Goal: Task Accomplishment & Management: Complete application form

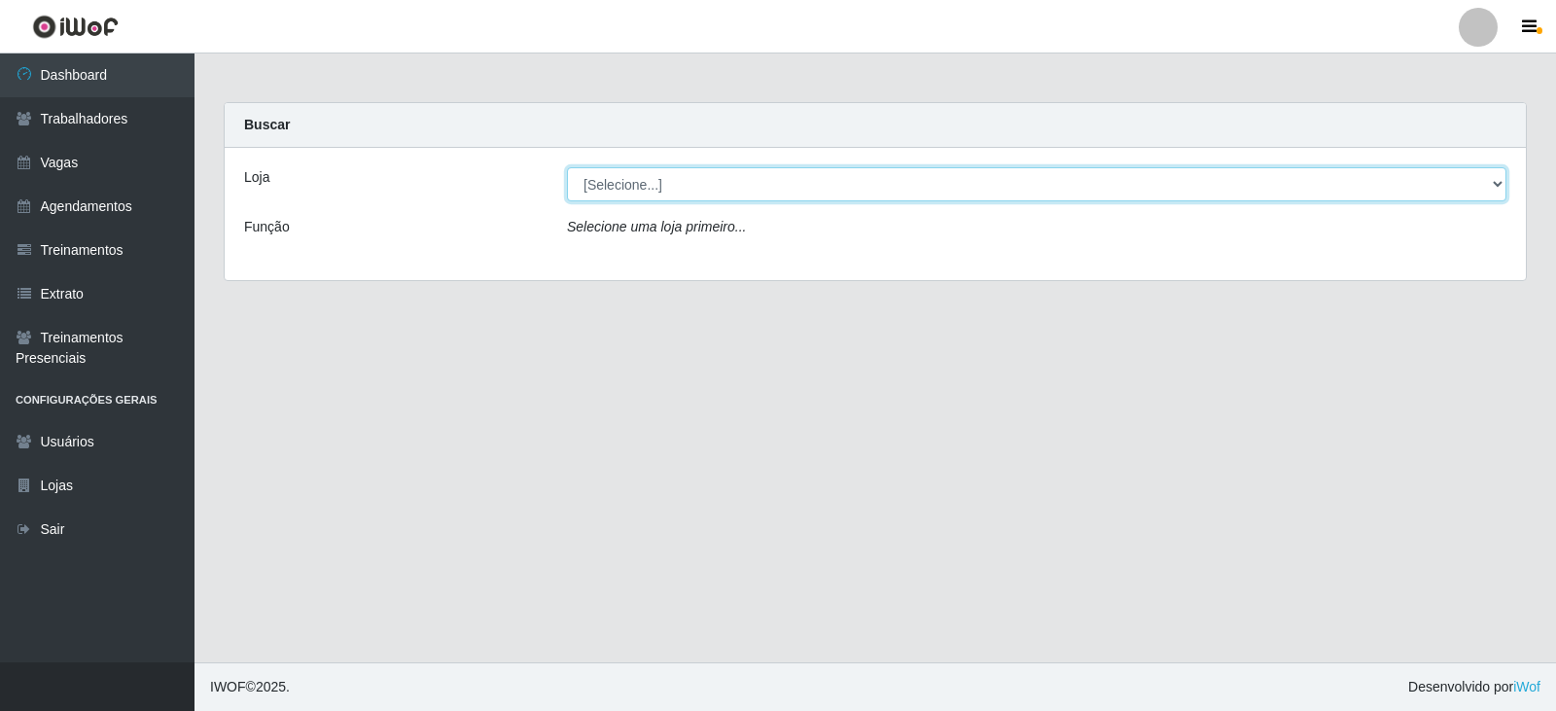
click at [1491, 182] on select "[Selecione...] SuperFácil Atacado - Moema Tinoco SuperFácil Atacado - São Gonça…" at bounding box center [1036, 184] width 939 height 34
select select "540"
click at [567, 167] on select "[Selecione...] SuperFácil Atacado - Moema Tinoco SuperFácil Atacado - São Gonça…" at bounding box center [1036, 184] width 939 height 34
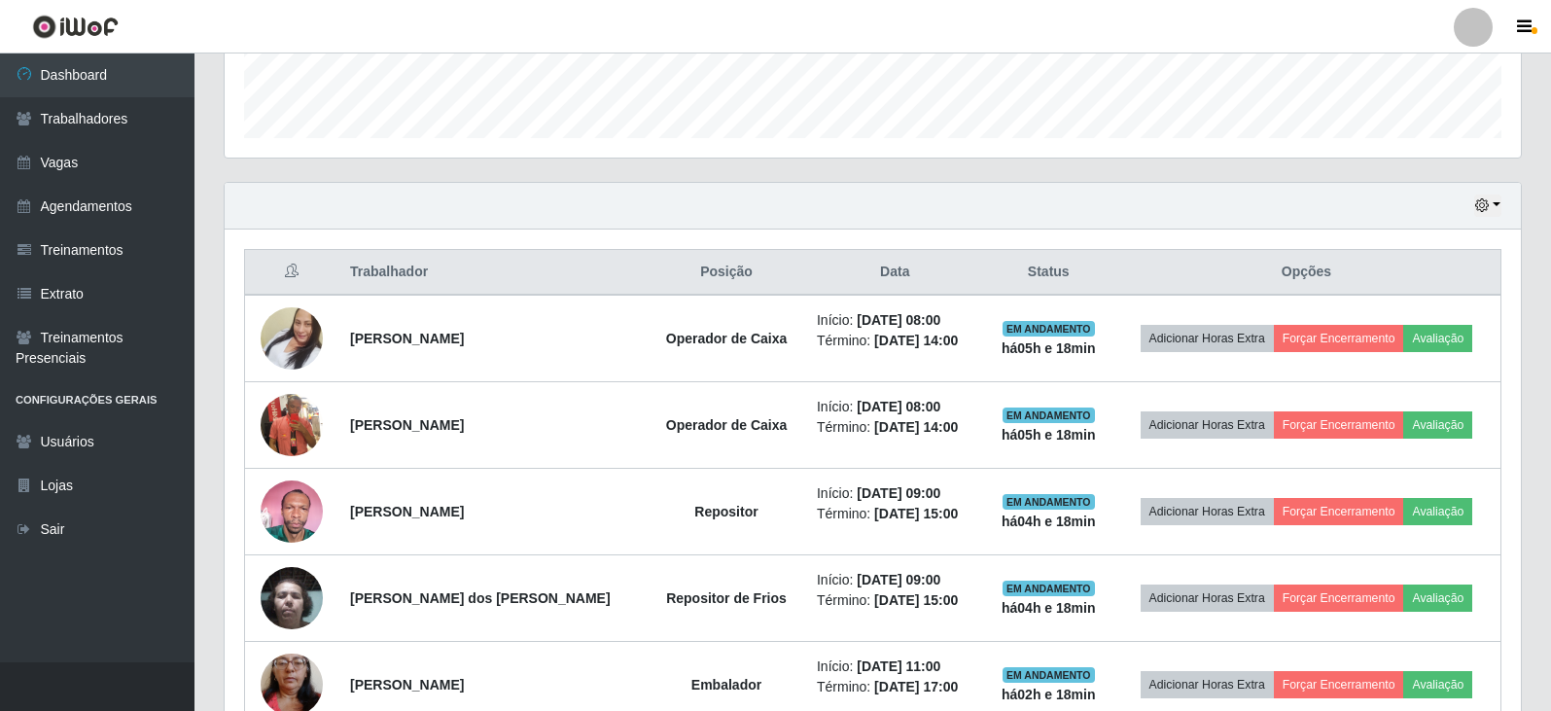
scroll to position [623, 0]
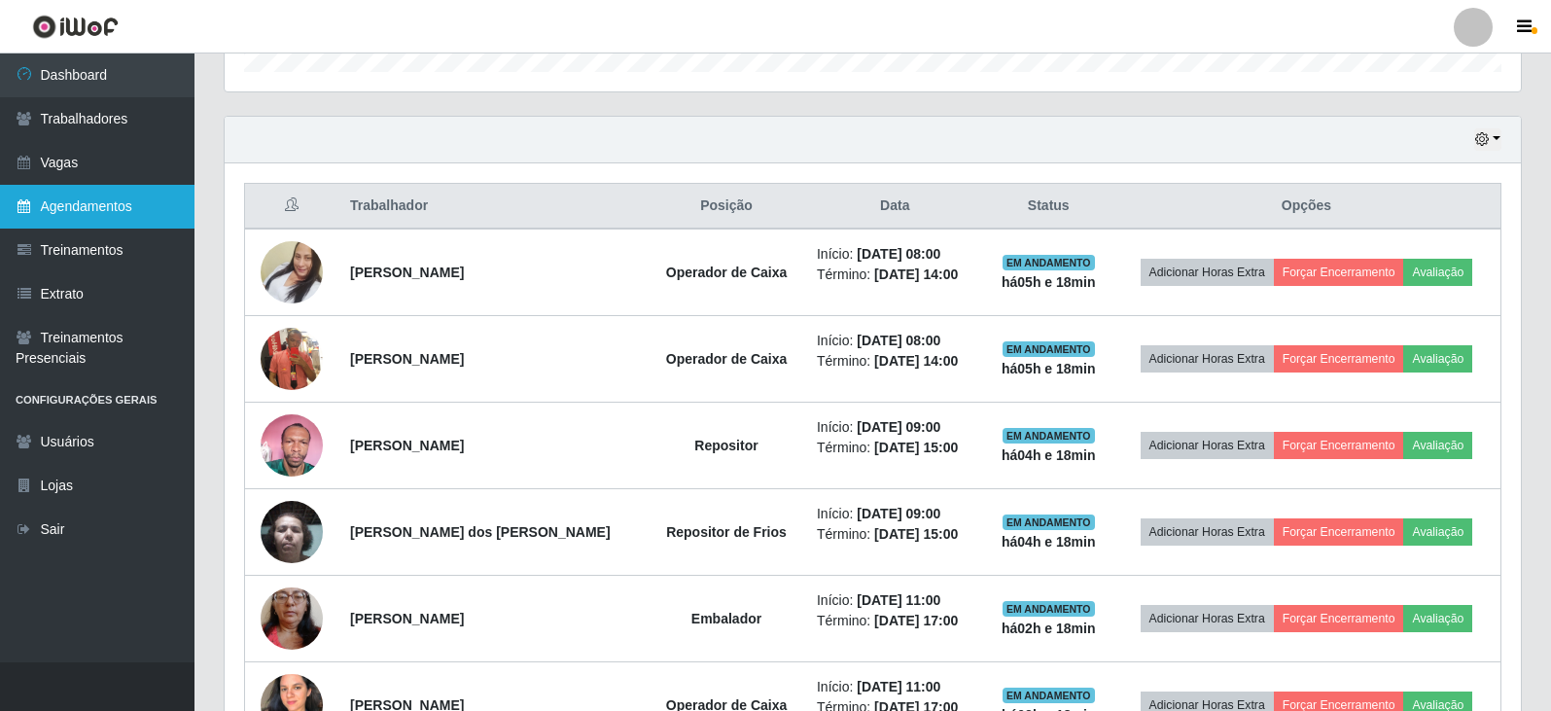
click at [82, 205] on link "Agendamentos" at bounding box center [97, 207] width 194 height 44
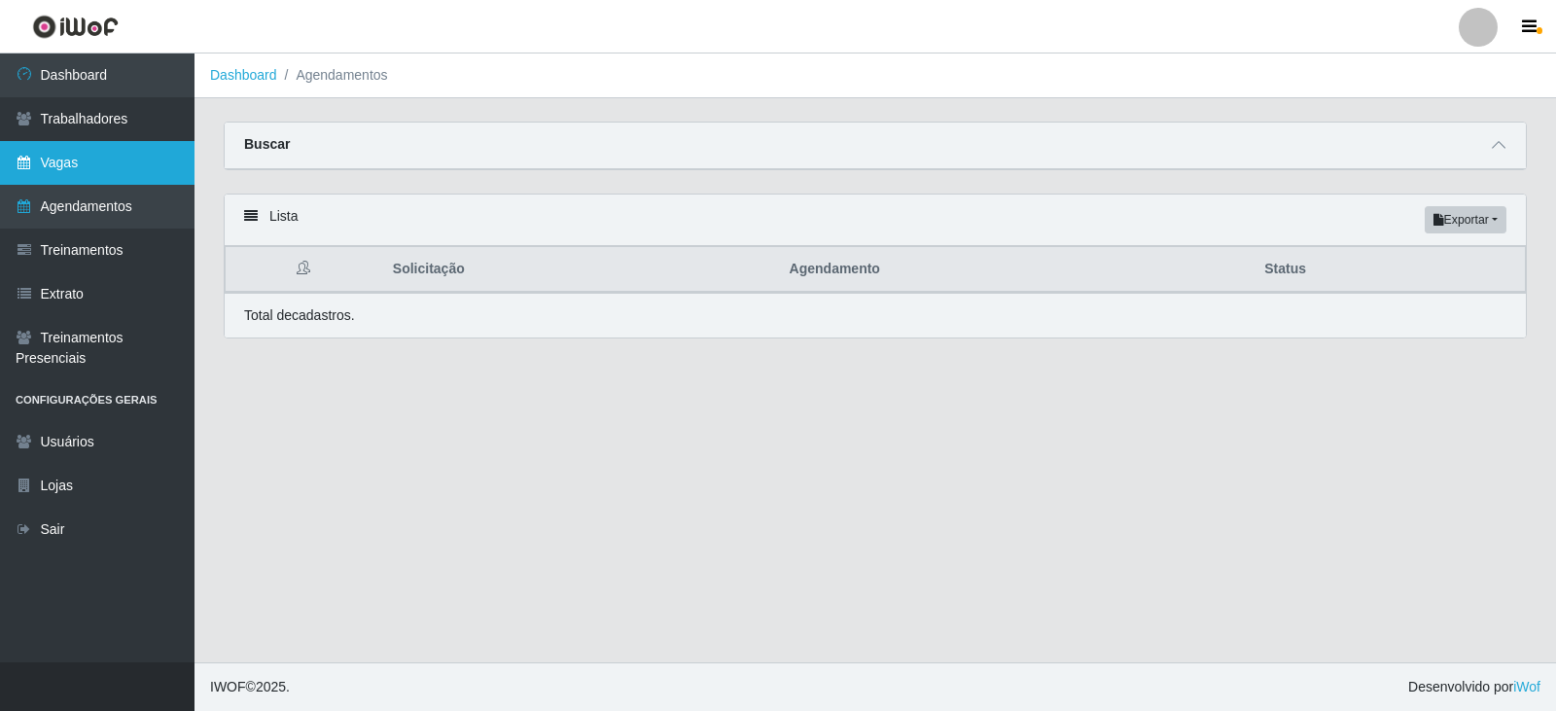
click at [74, 159] on link "Vagas" at bounding box center [97, 163] width 194 height 44
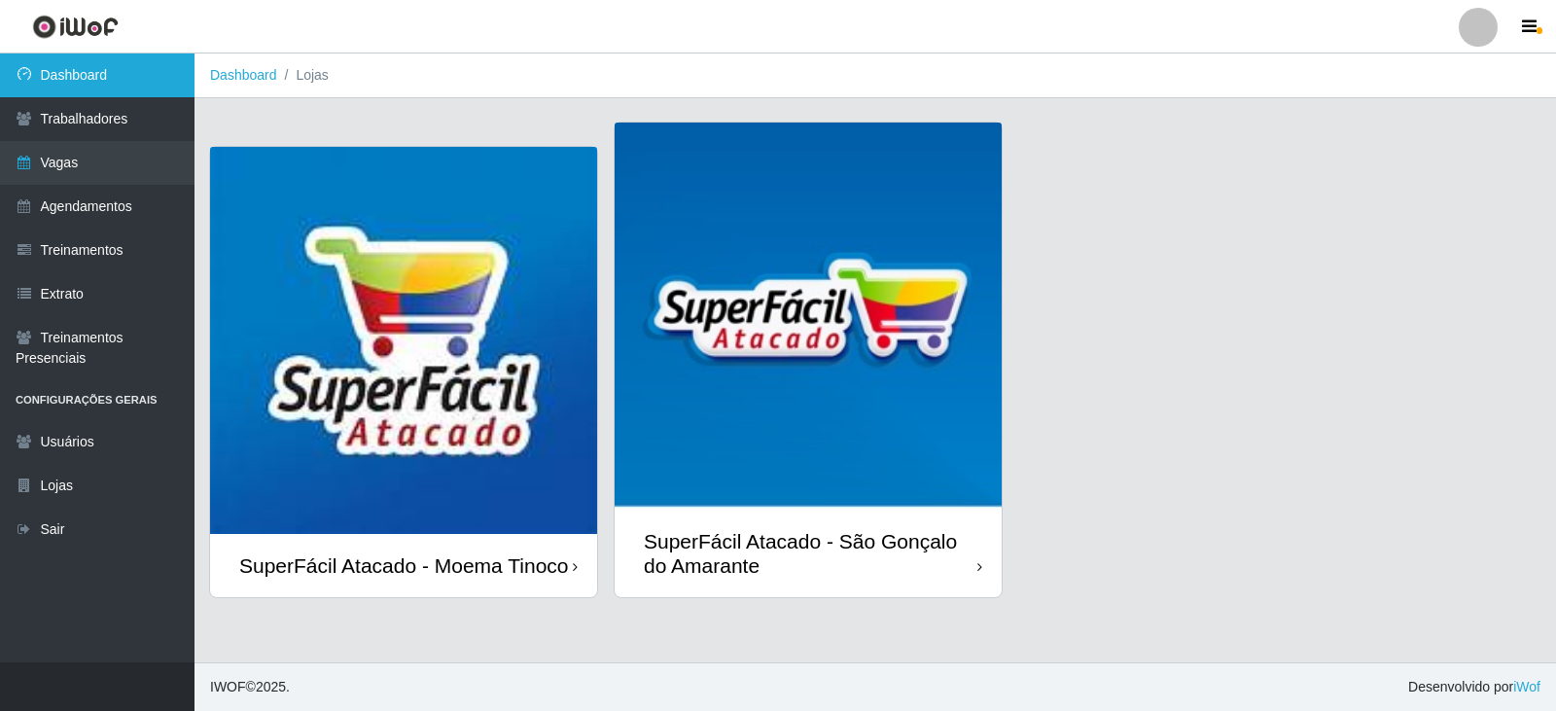
click at [88, 76] on link "Dashboard" at bounding box center [97, 75] width 194 height 44
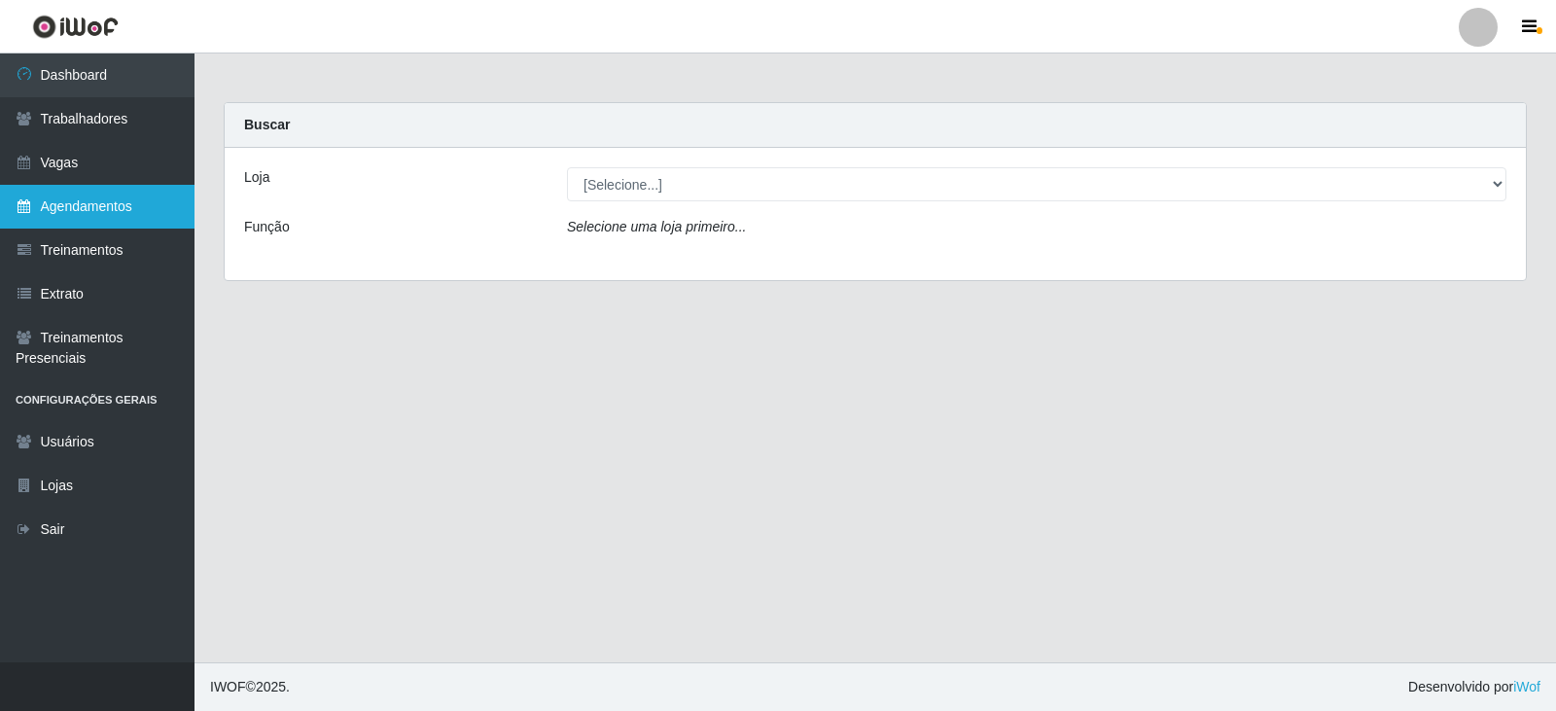
click at [45, 208] on link "Agendamentos" at bounding box center [97, 207] width 194 height 44
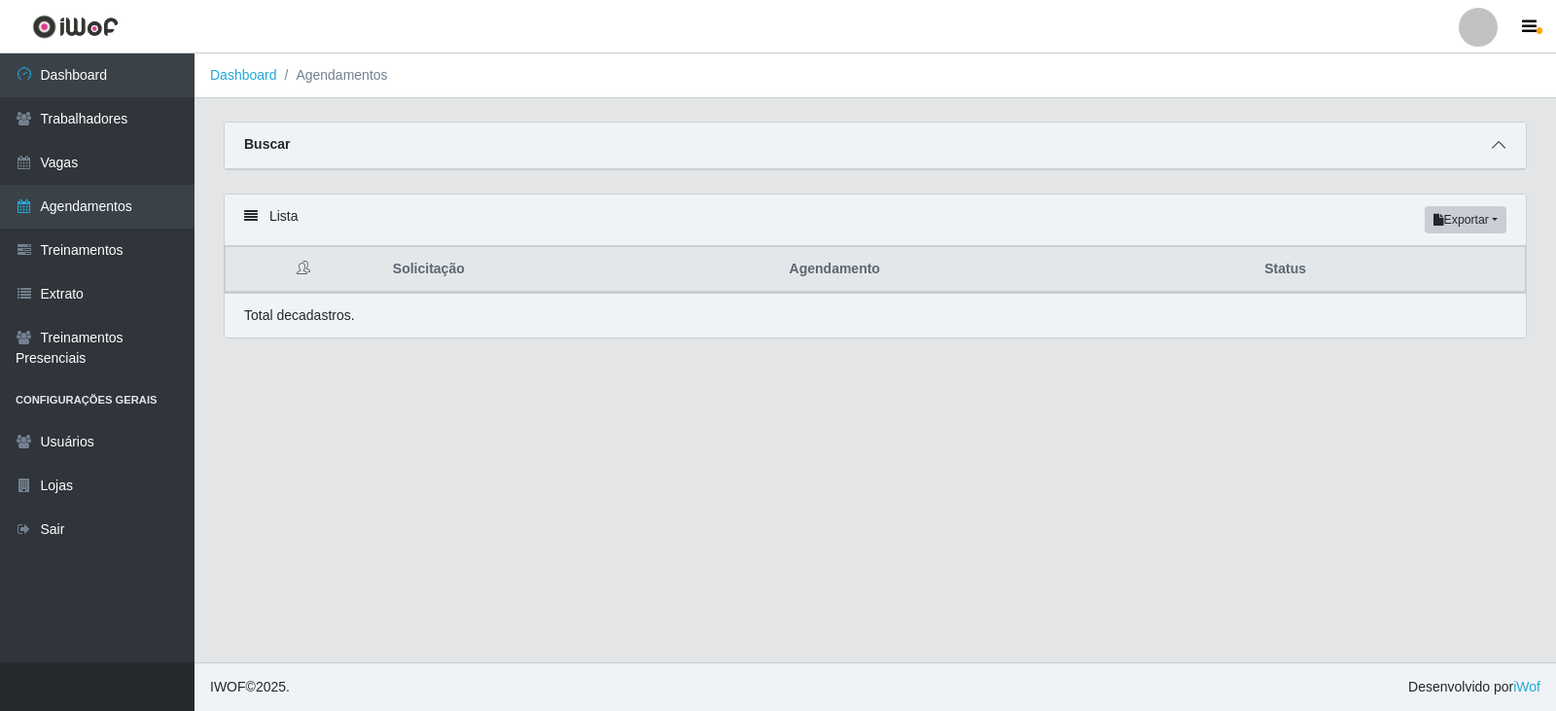
click at [1492, 146] on icon at bounding box center [1499, 145] width 14 height 14
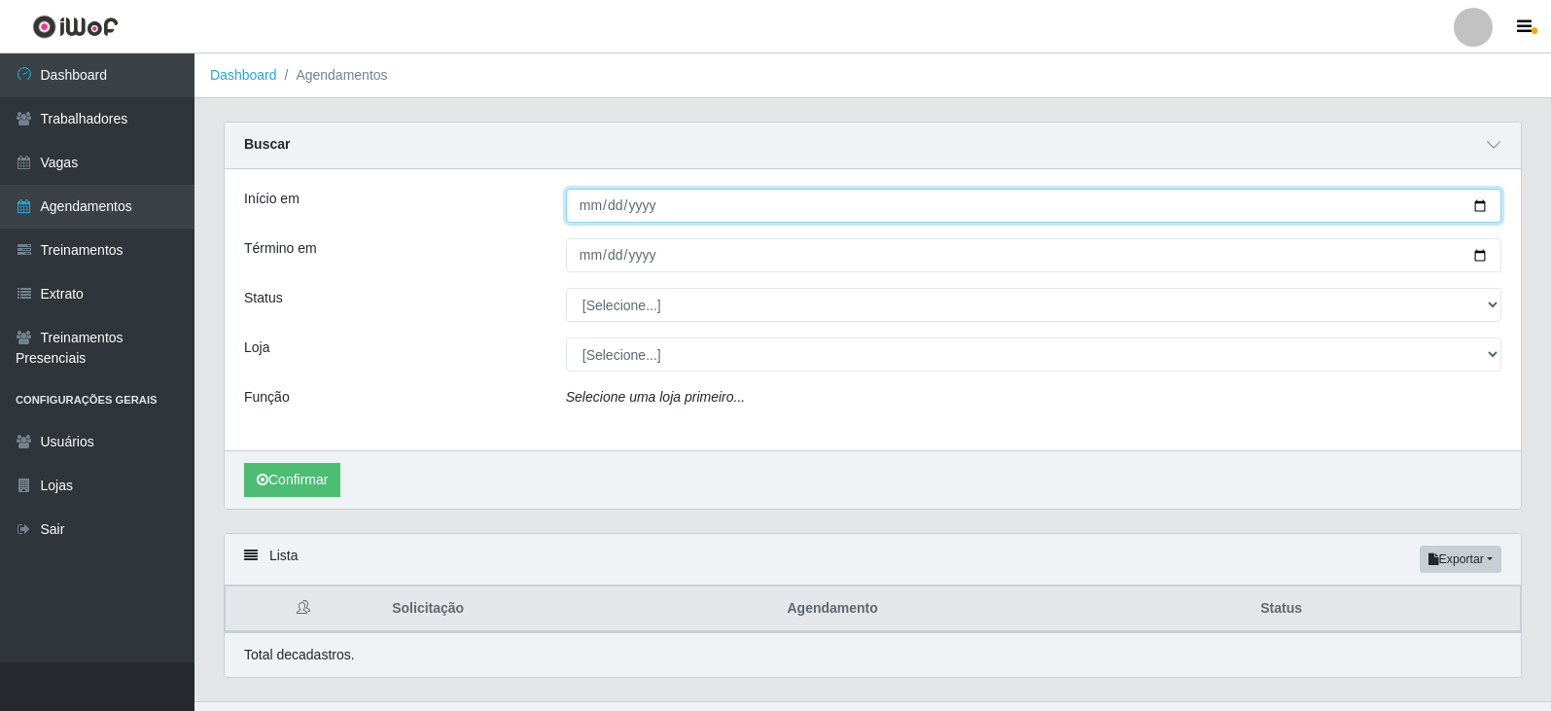
click at [1483, 203] on input "Início em" at bounding box center [1034, 206] width 936 height 34
type input "[DATE]"
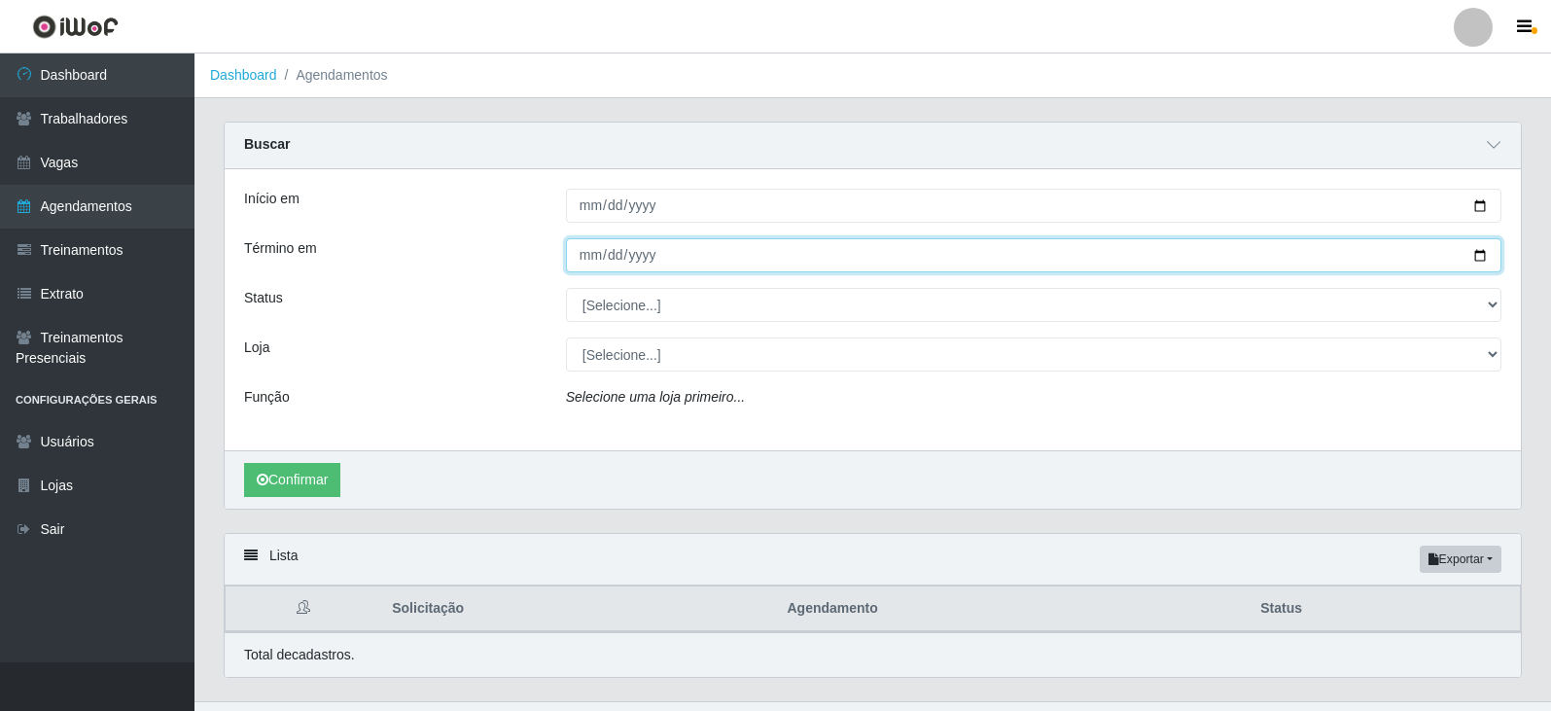
click at [1483, 253] on input "Término em" at bounding box center [1034, 255] width 936 height 34
type input "[DATE]"
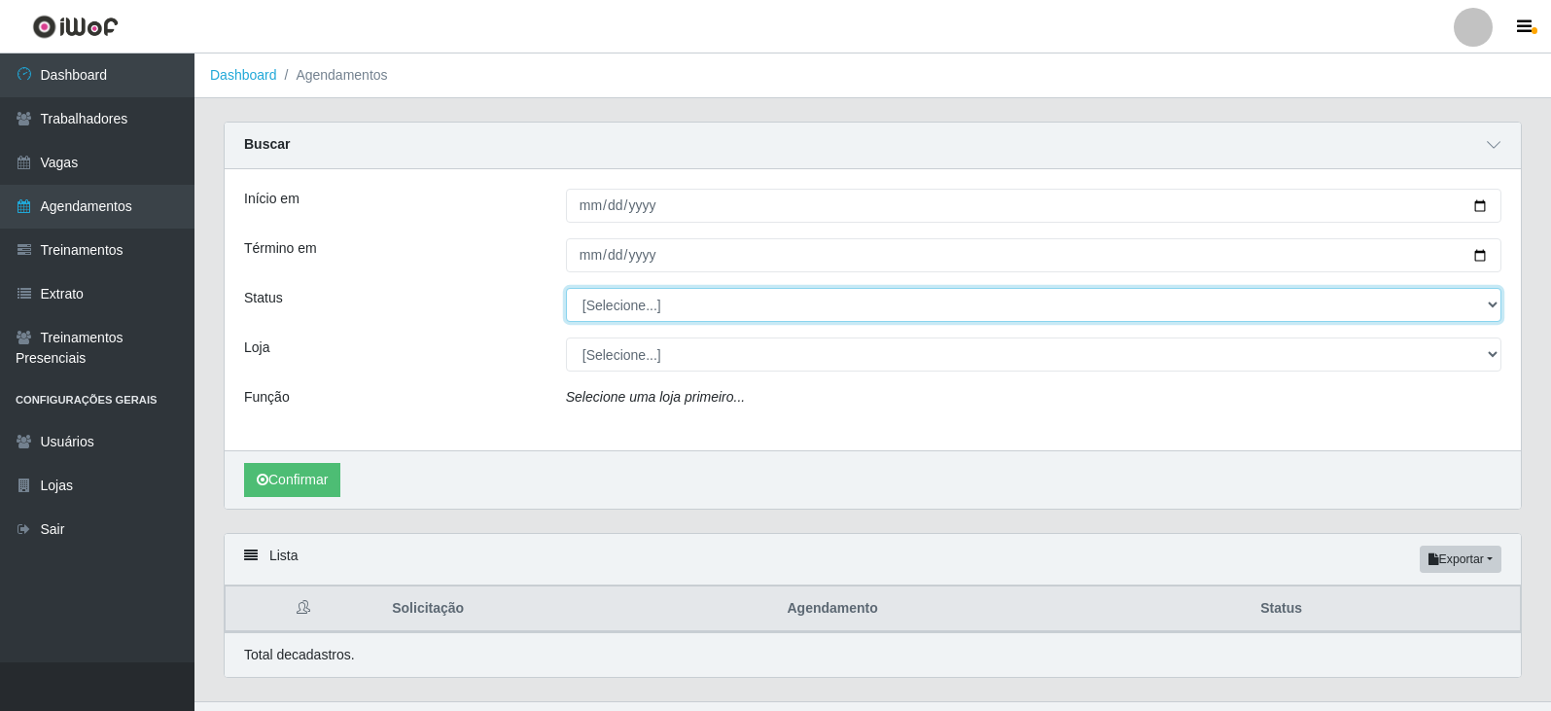
click at [1496, 306] on select "[Selecione...] AGENDADO AGUARDANDO LIBERAR EM ANDAMENTO EM REVISÃO FINALIZADO C…" at bounding box center [1034, 305] width 936 height 34
select select "AGENDADO"
click at [566, 289] on select "[Selecione...] AGENDADO AGUARDANDO LIBERAR EM ANDAMENTO EM REVISÃO FINALIZADO C…" at bounding box center [1034, 305] width 936 height 34
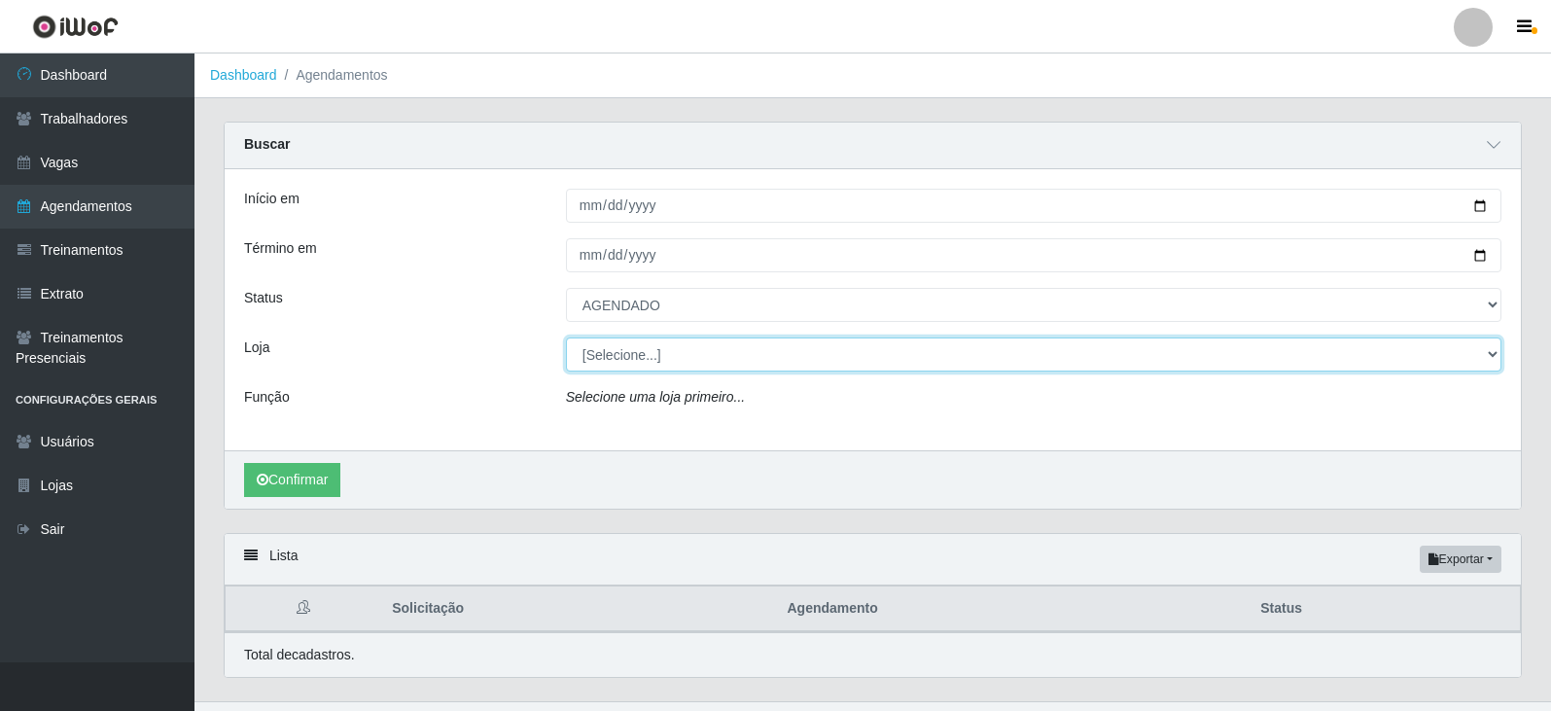
click at [1495, 354] on select "[Selecione...] SuperFácil Atacado - Moema Tinoco SuperFácil Atacado - São Gonça…" at bounding box center [1034, 354] width 936 height 34
select select "540"
click at [566, 338] on select "[Selecione...] SuperFácil Atacado - Moema Tinoco SuperFácil Atacado - São Gonça…" at bounding box center [1034, 354] width 936 height 34
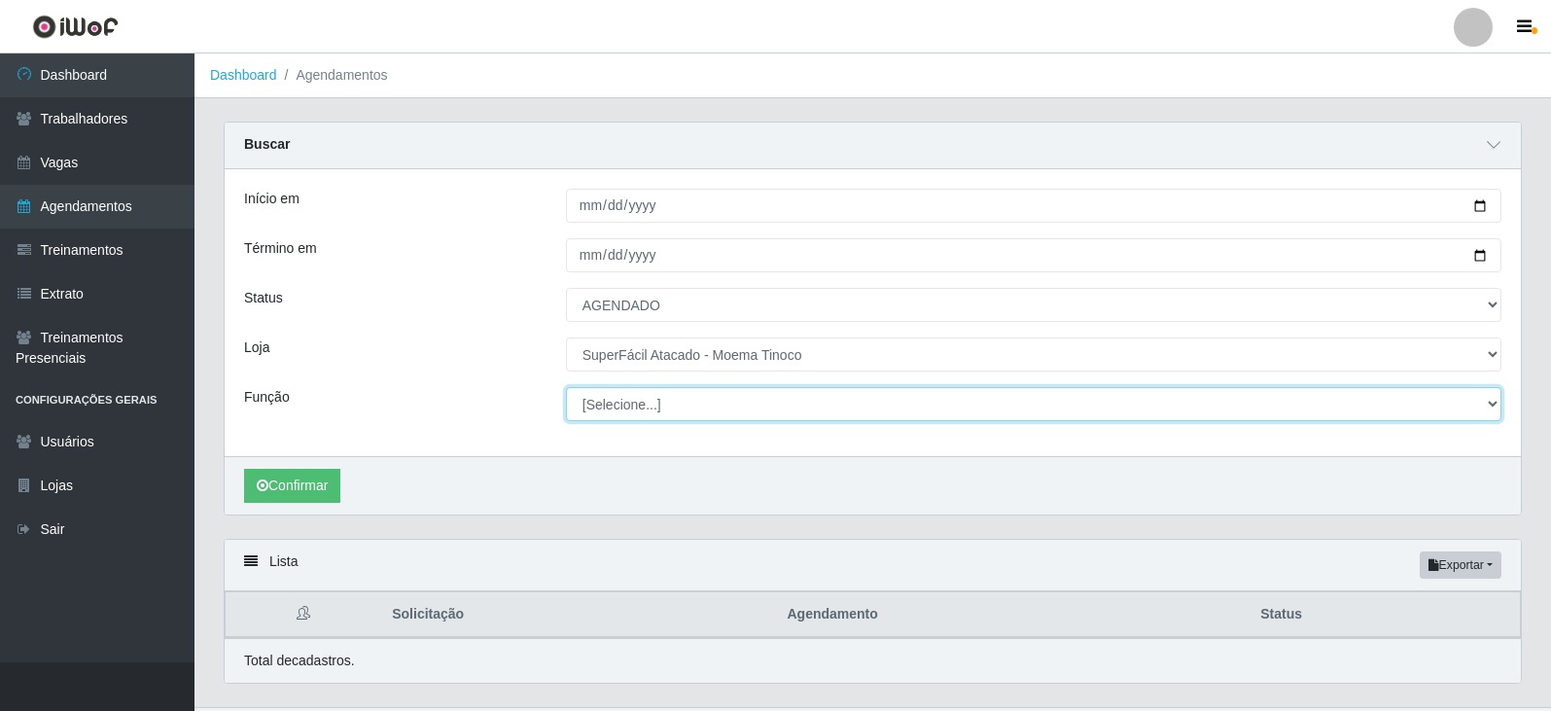
click at [1498, 403] on select "[Selecione...] Embalador Embalador + Embalador ++ Operador de Caixa Operador de…" at bounding box center [1034, 404] width 936 height 34
select select "22"
click at [566, 388] on select "[Selecione...] Embalador Embalador + Embalador ++ Operador de Caixa Operador de…" at bounding box center [1034, 404] width 936 height 34
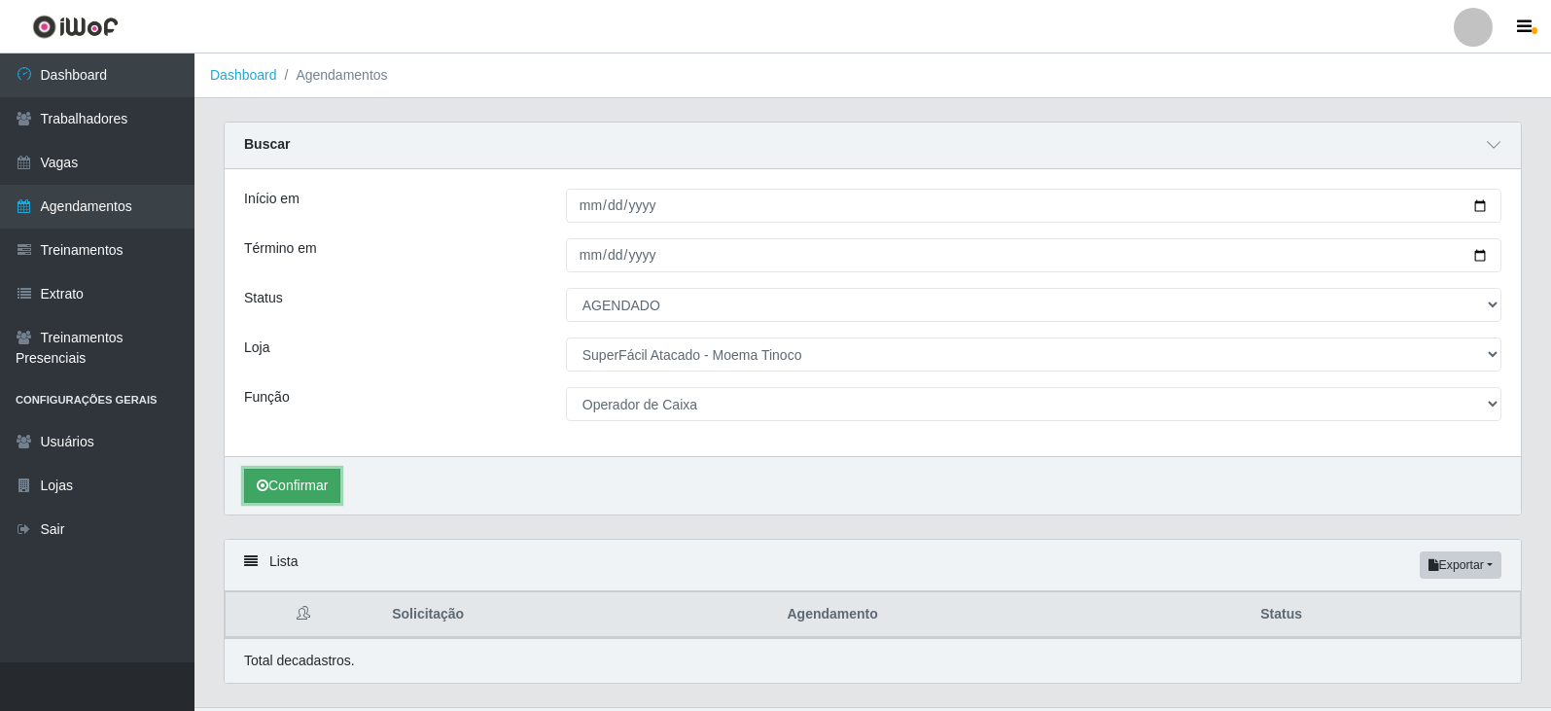
click at [283, 486] on button "Confirmar" at bounding box center [292, 486] width 96 height 34
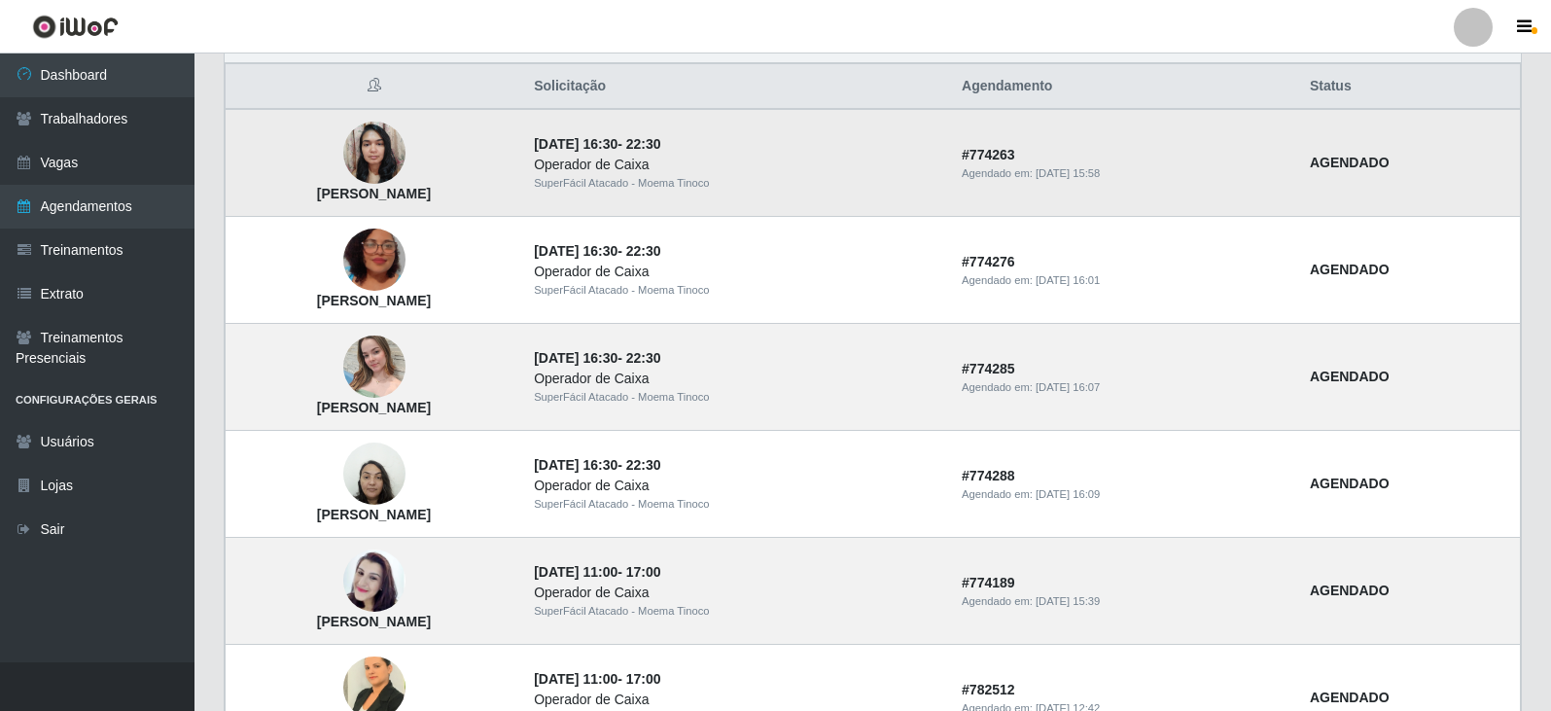
scroll to position [527, 0]
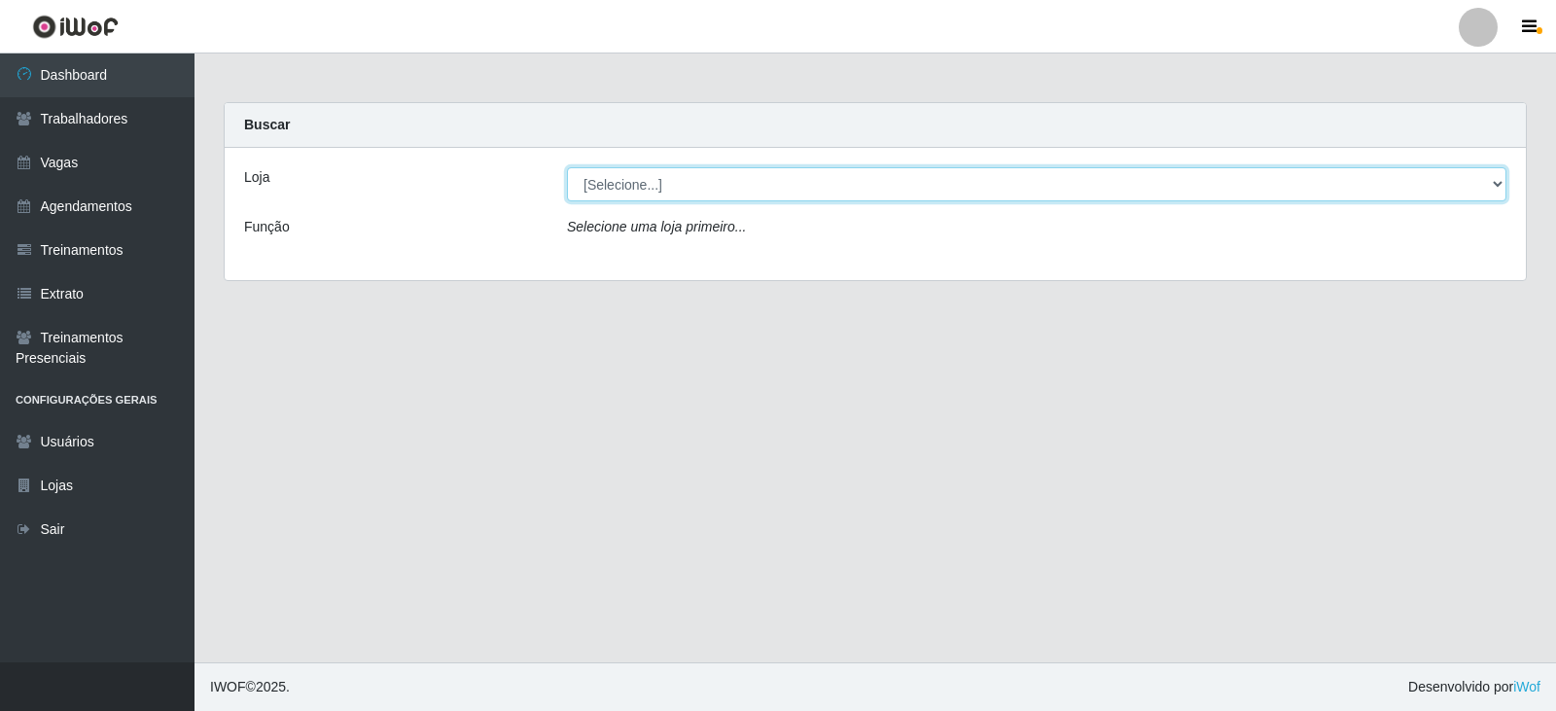
click at [1496, 180] on select "[Selecione...] SuperFácil Atacado - Moema Tinoco SuperFácil Atacado - São Gonça…" at bounding box center [1036, 184] width 939 height 34
select select "540"
click at [567, 167] on select "[Selecione...] SuperFácil Atacado - Moema Tinoco SuperFácil Atacado - São Gonça…" at bounding box center [1036, 184] width 939 height 34
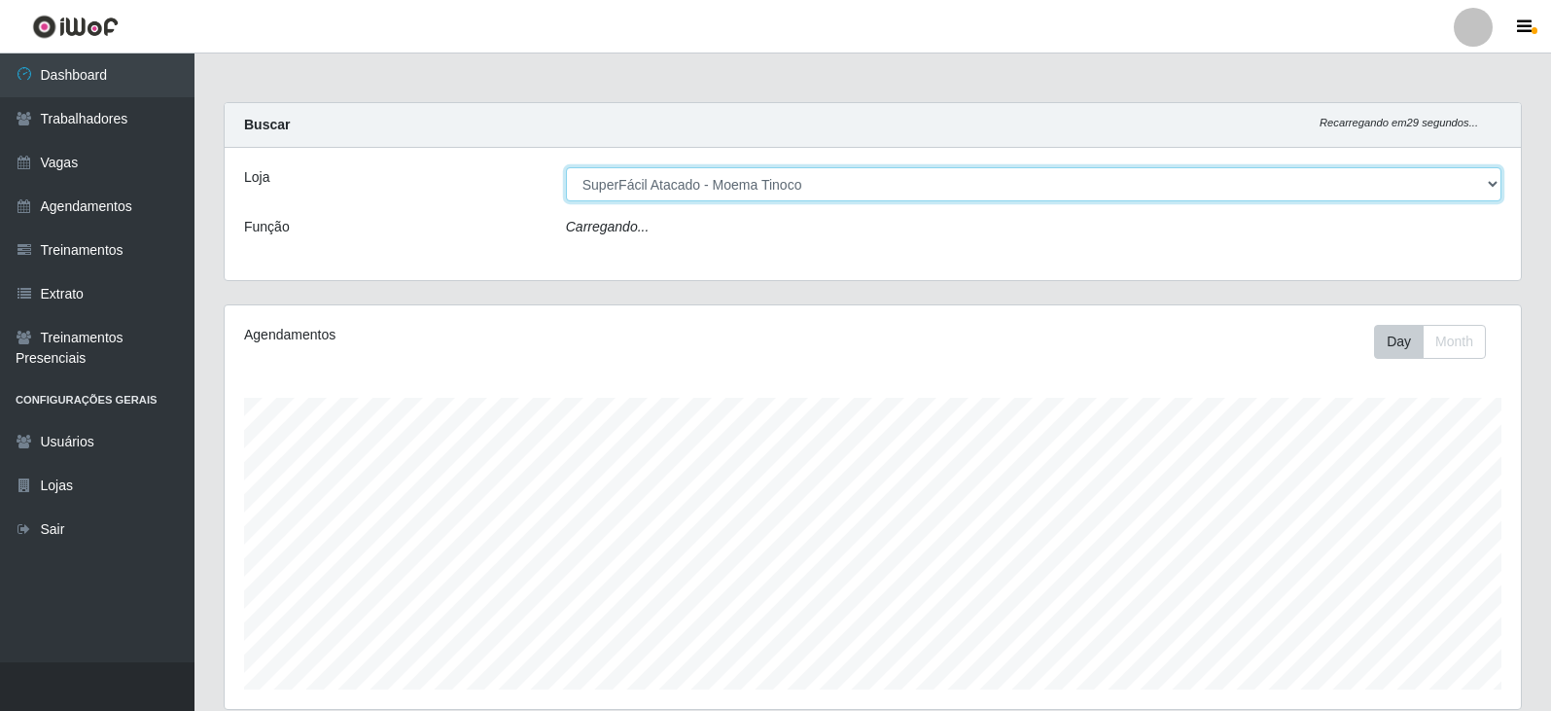
scroll to position [404, 1296]
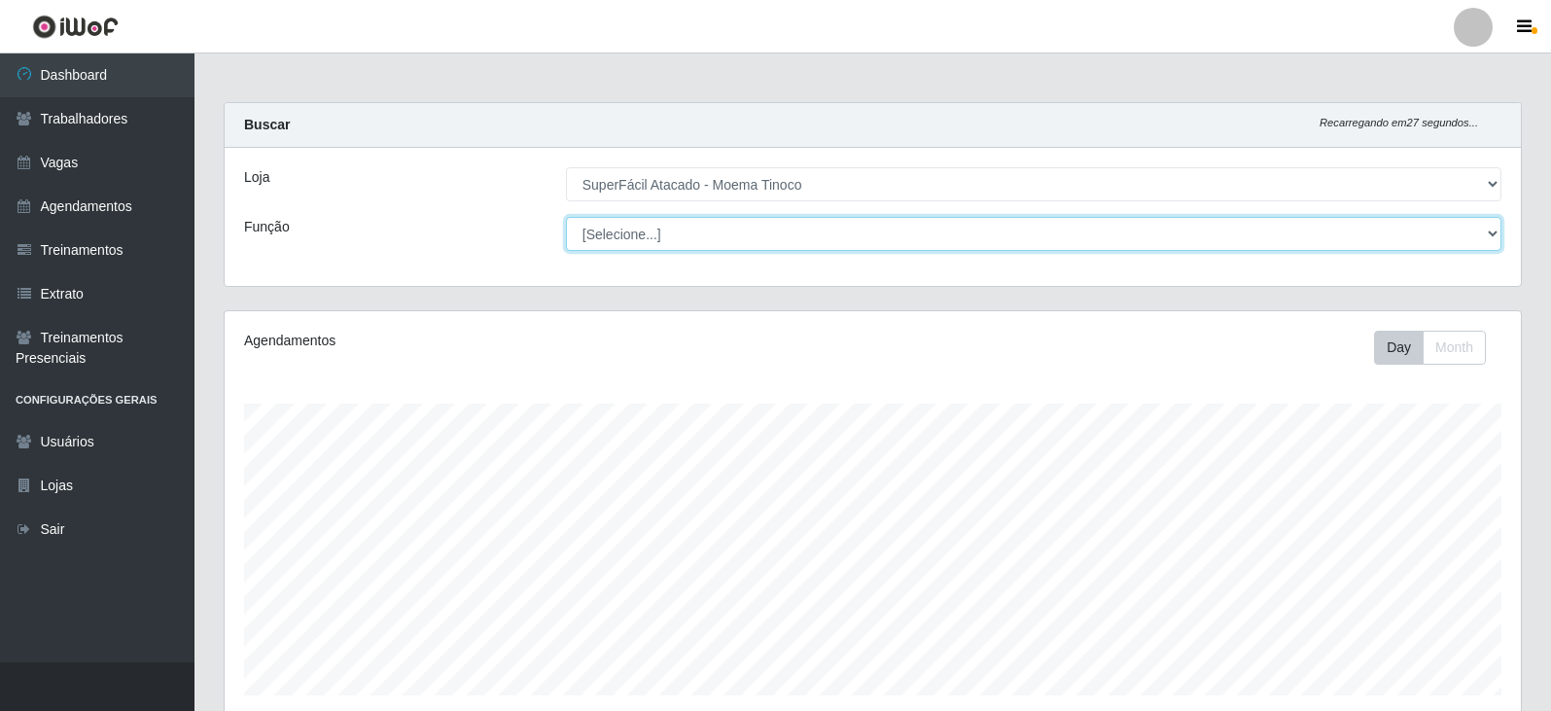
click at [1490, 233] on select "[Selecione...] Embalador Embalador + Embalador ++ Operador de Caixa Operador de…" at bounding box center [1034, 234] width 936 height 34
select select "22"
click at [566, 217] on select "[Selecione...] Embalador Embalador + Embalador ++ Operador de Caixa Operador de…" at bounding box center [1034, 234] width 936 height 34
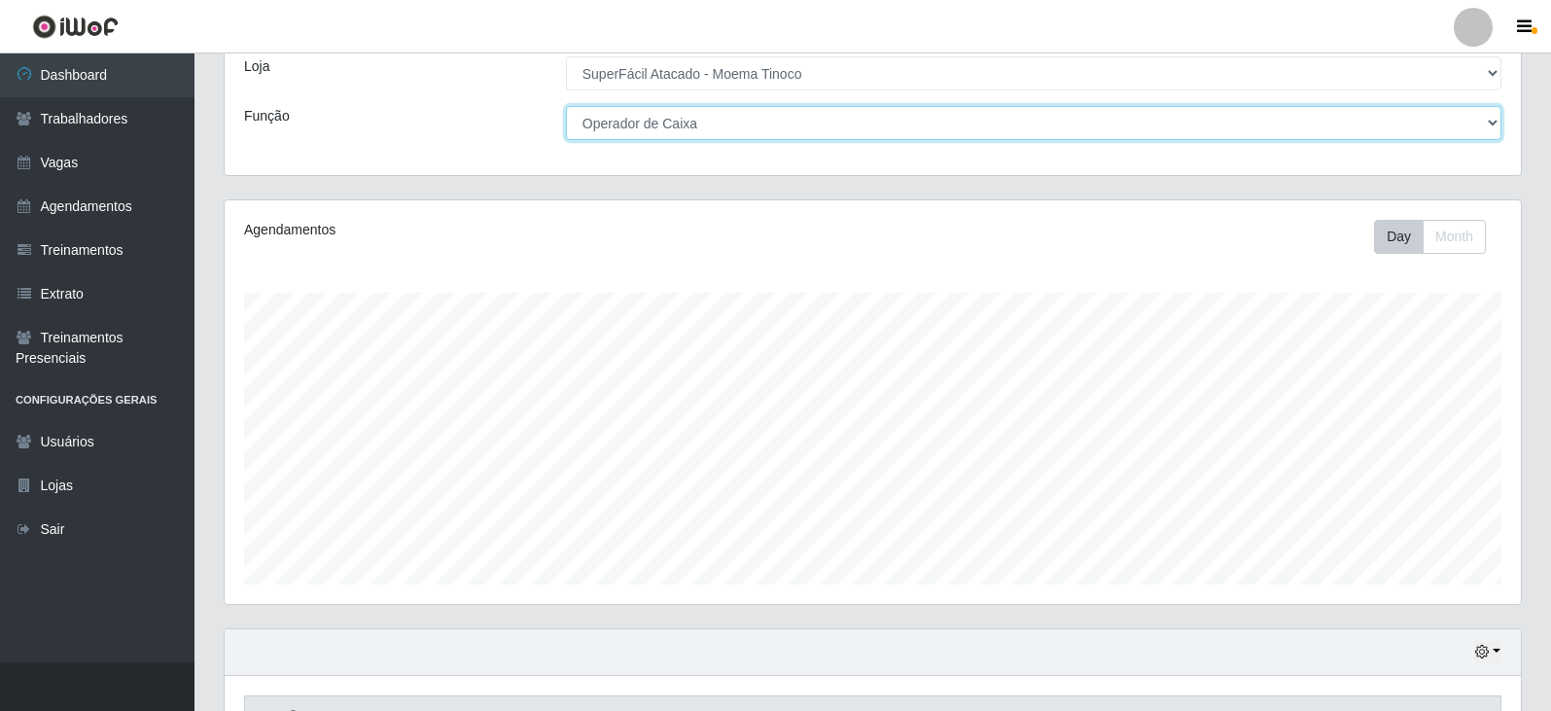
scroll to position [0, 0]
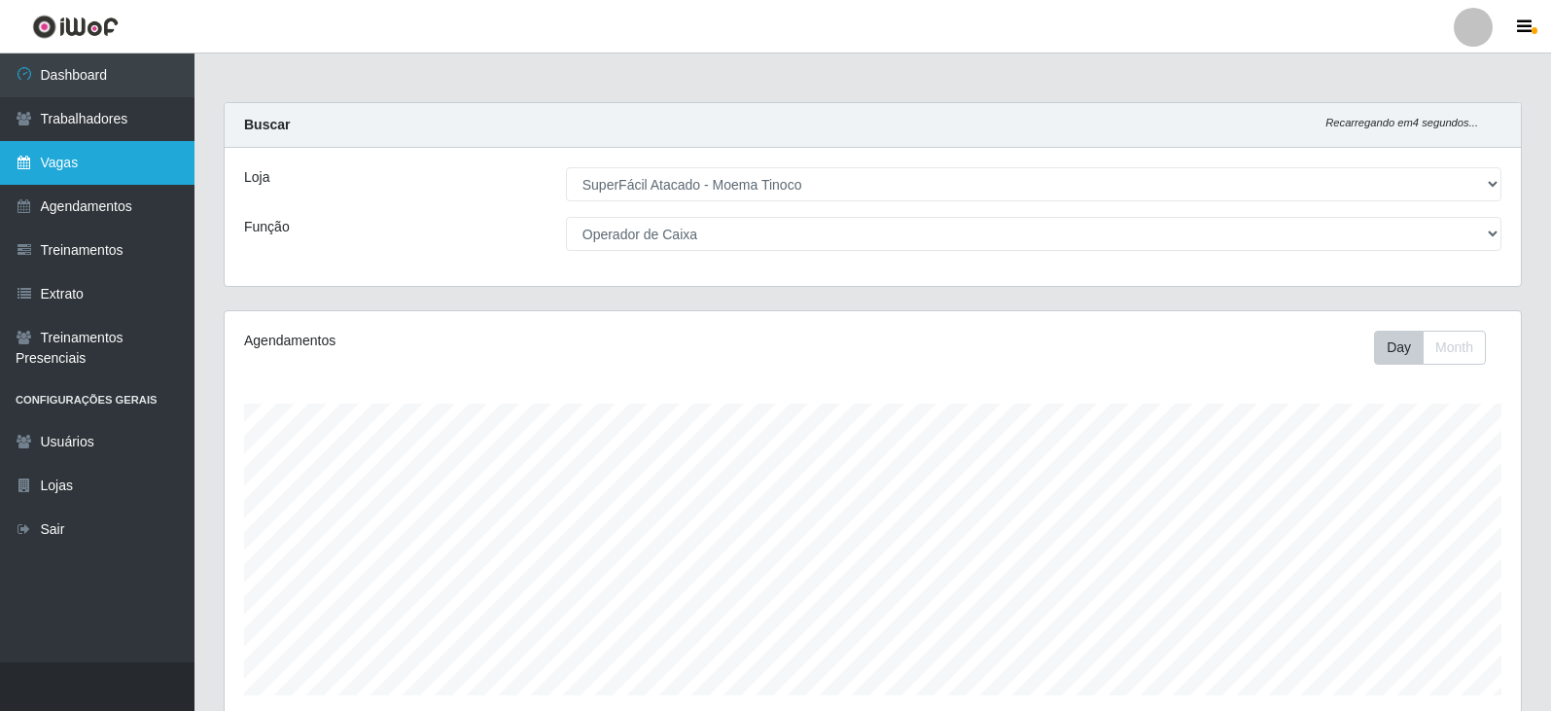
click at [96, 163] on link "Vagas" at bounding box center [97, 163] width 194 height 44
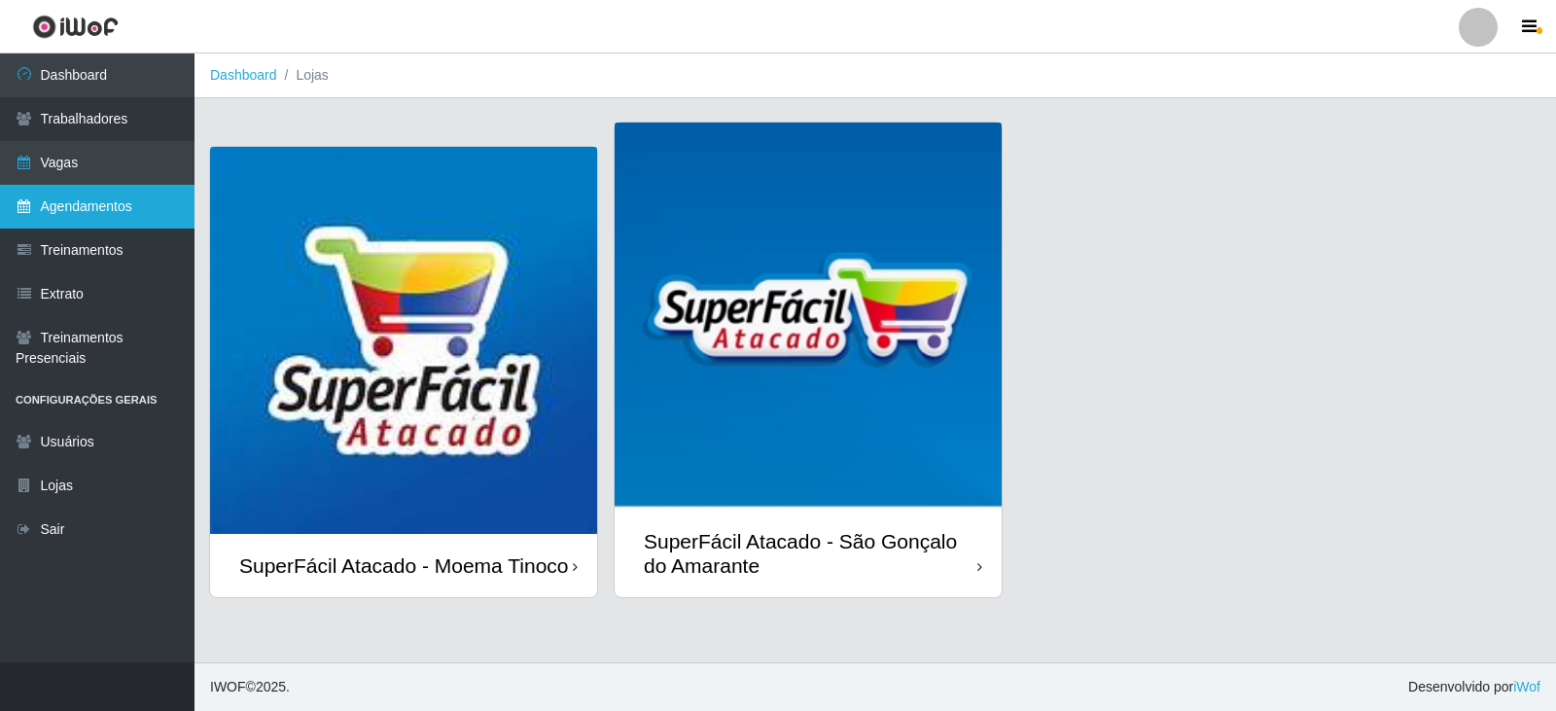
click at [95, 202] on link "Agendamentos" at bounding box center [97, 207] width 194 height 44
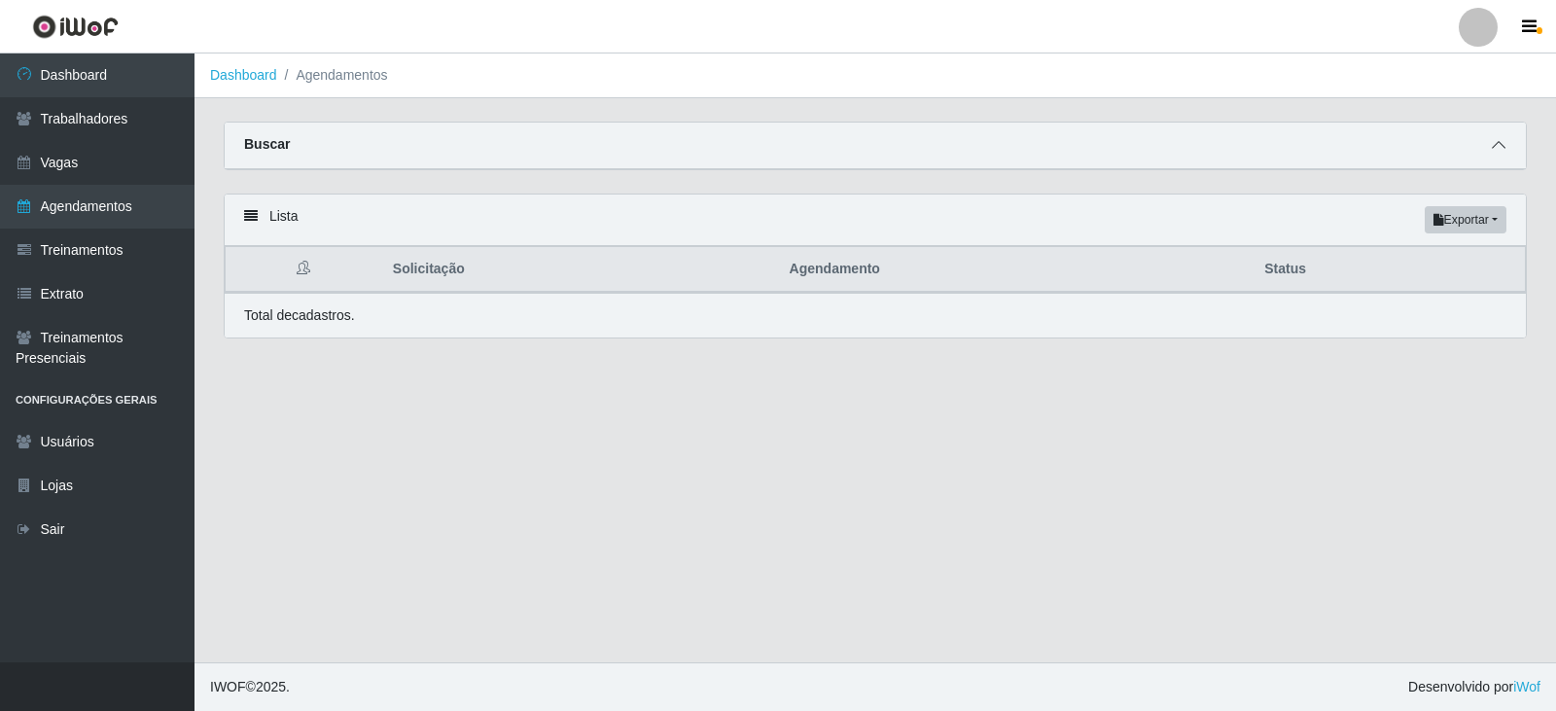
click at [1492, 141] on icon at bounding box center [1499, 145] width 14 height 14
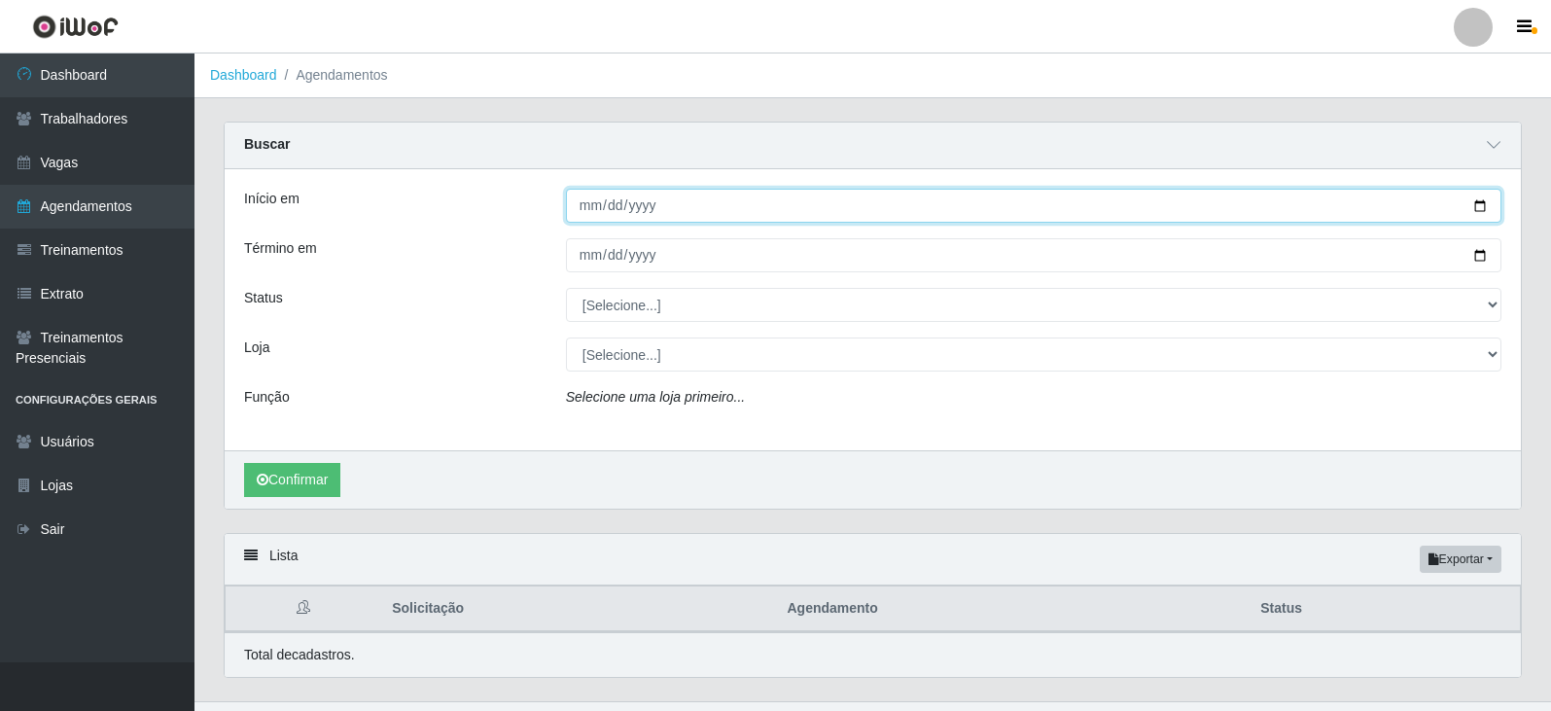
click at [1484, 207] on input "Início em" at bounding box center [1034, 206] width 936 height 34
type input "[DATE]"
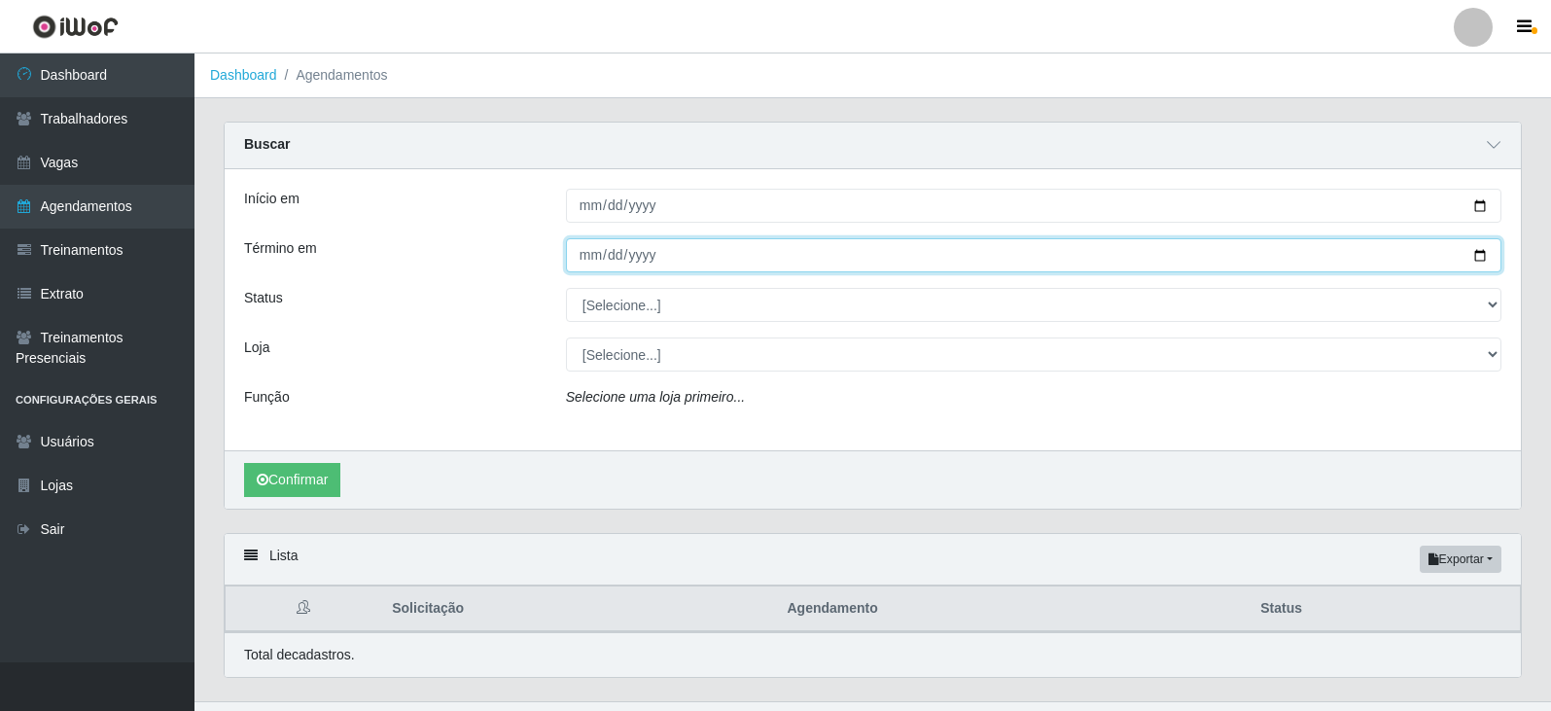
click at [1481, 251] on input "Término em" at bounding box center [1034, 255] width 936 height 34
type input "[DATE]"
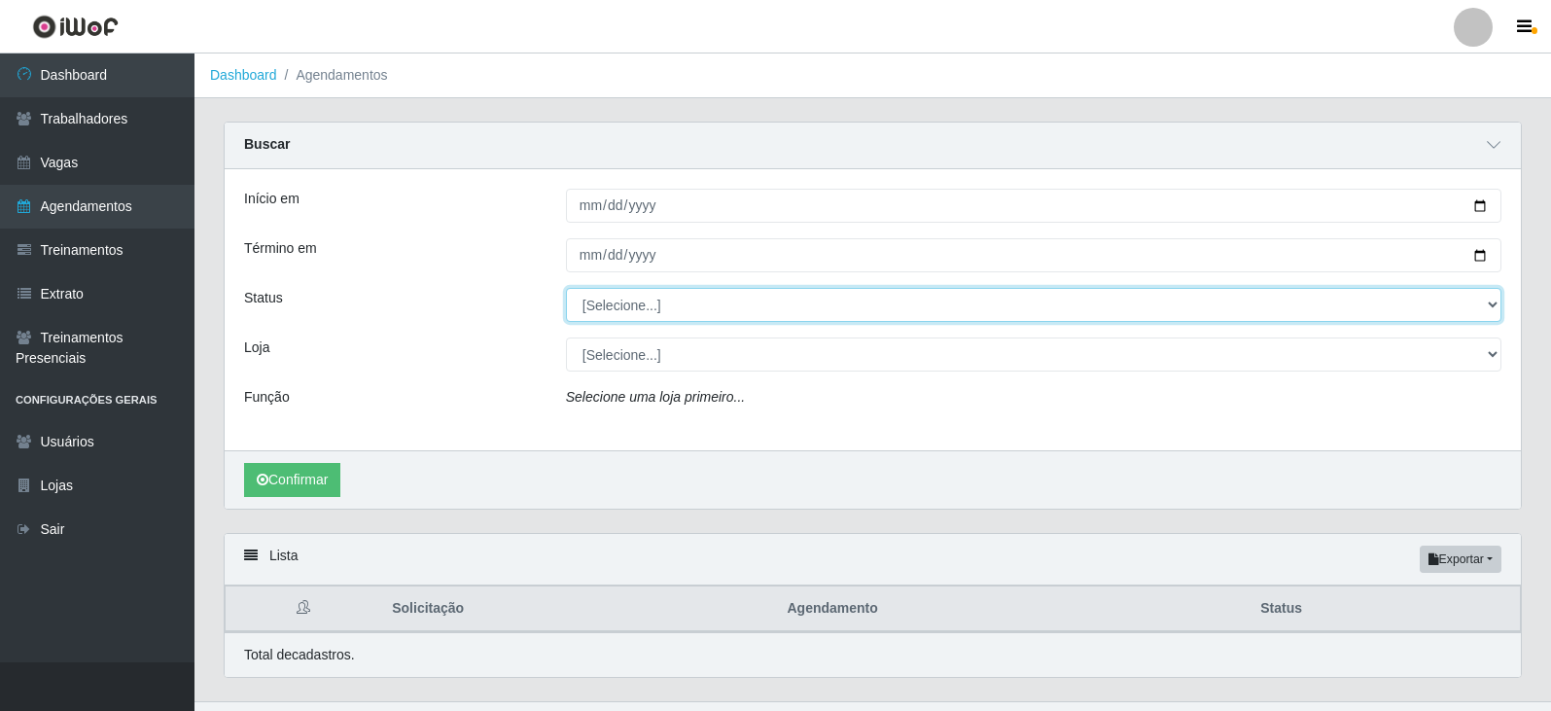
click at [1485, 301] on select "[Selecione...] AGENDADO AGUARDANDO LIBERAR EM ANDAMENTO EM REVISÃO FINALIZADO C…" at bounding box center [1034, 305] width 936 height 34
select select "AGENDADO"
click at [566, 289] on select "[Selecione...] AGENDADO AGUARDANDO LIBERAR EM ANDAMENTO EM REVISÃO FINALIZADO C…" at bounding box center [1034, 305] width 936 height 34
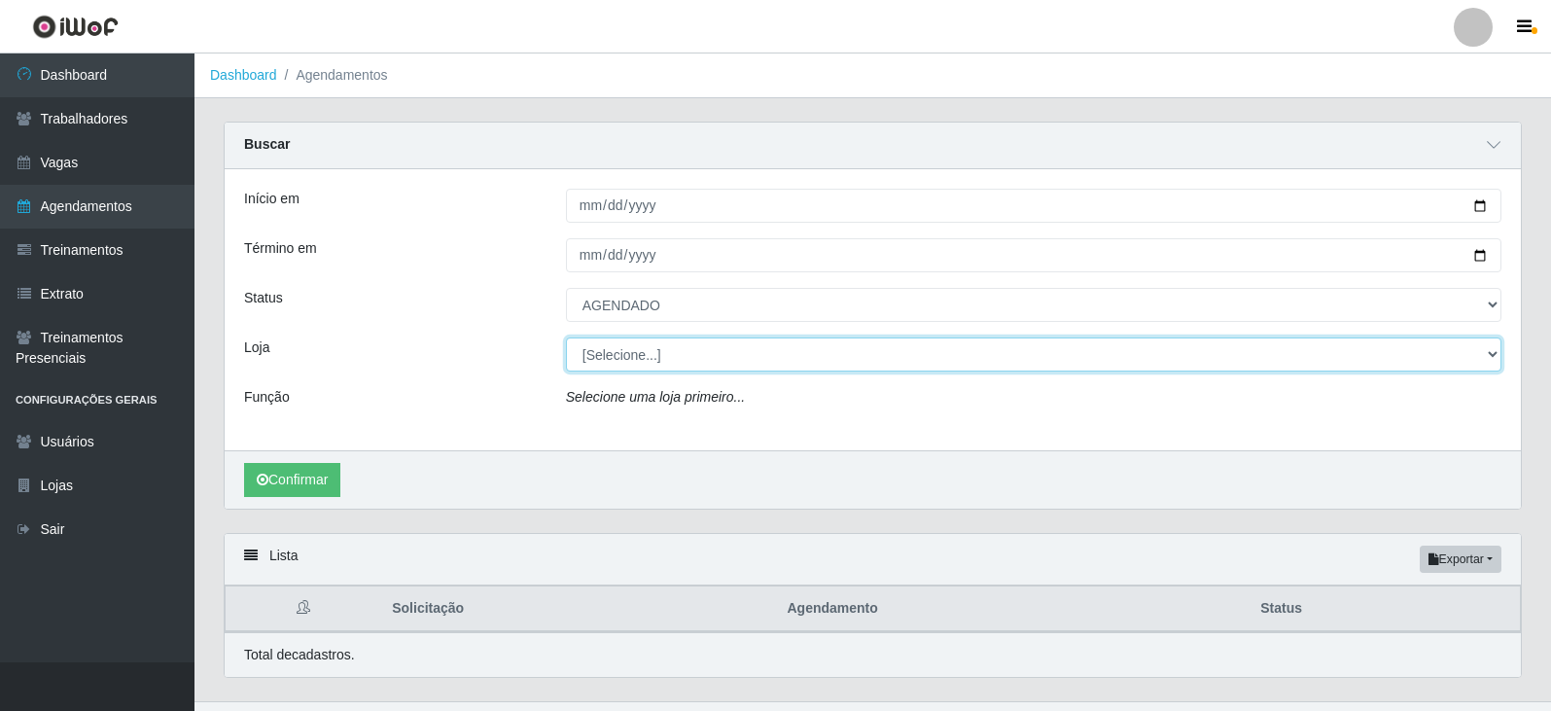
click at [1493, 352] on select "[Selecione...] SuperFácil Atacado - Moema Tinoco SuperFácil Atacado - São Gonça…" at bounding box center [1034, 354] width 936 height 34
select select "540"
click at [566, 338] on select "[Selecione...] SuperFácil Atacado - Moema Tinoco SuperFácil Atacado - São Gonça…" at bounding box center [1034, 354] width 936 height 34
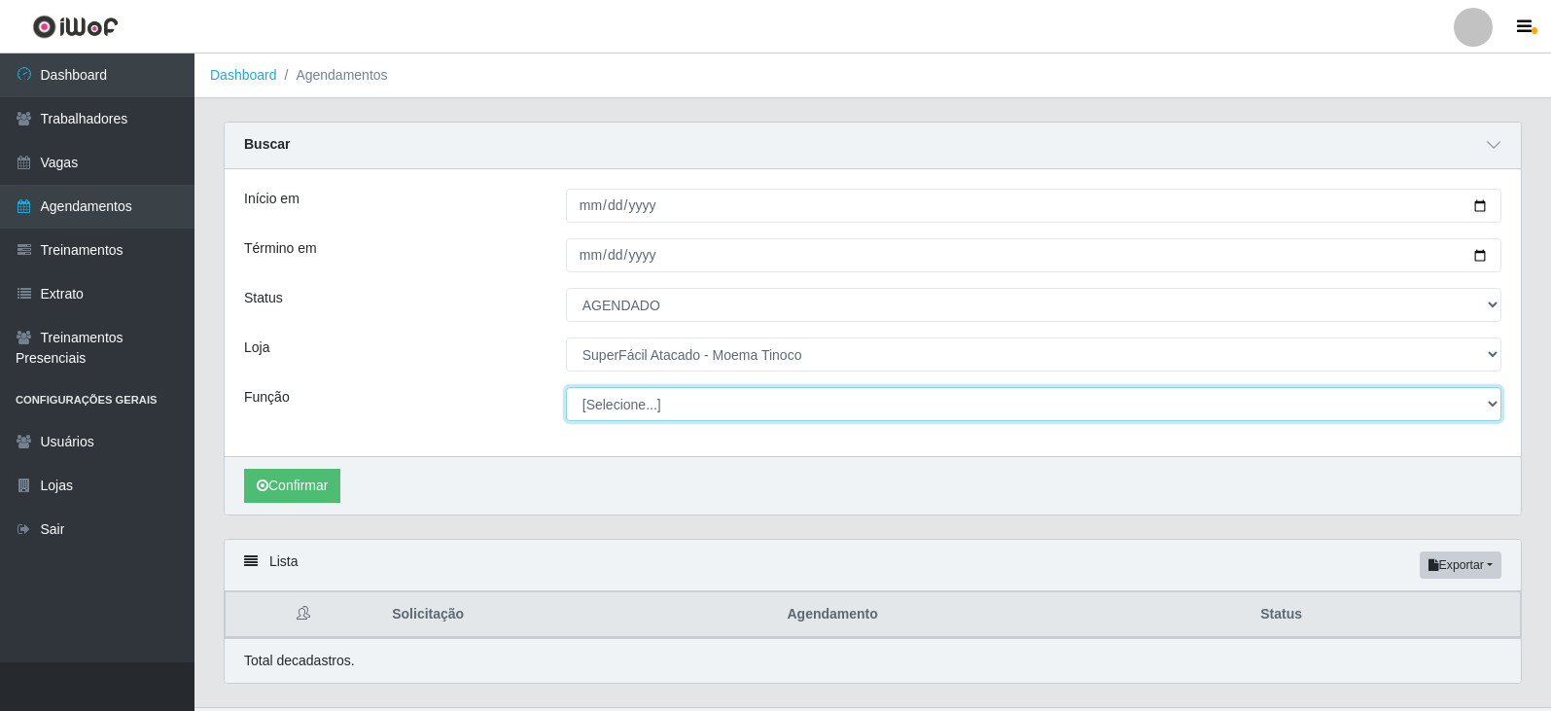
click at [1490, 402] on select "[Selecione...] Embalador Embalador + Embalador ++ Operador de Caixa Operador de…" at bounding box center [1034, 404] width 936 height 34
click at [566, 388] on select "[Selecione...] Embalador Embalador + Embalador ++ Operador de Caixa Operador de…" at bounding box center [1034, 404] width 936 height 34
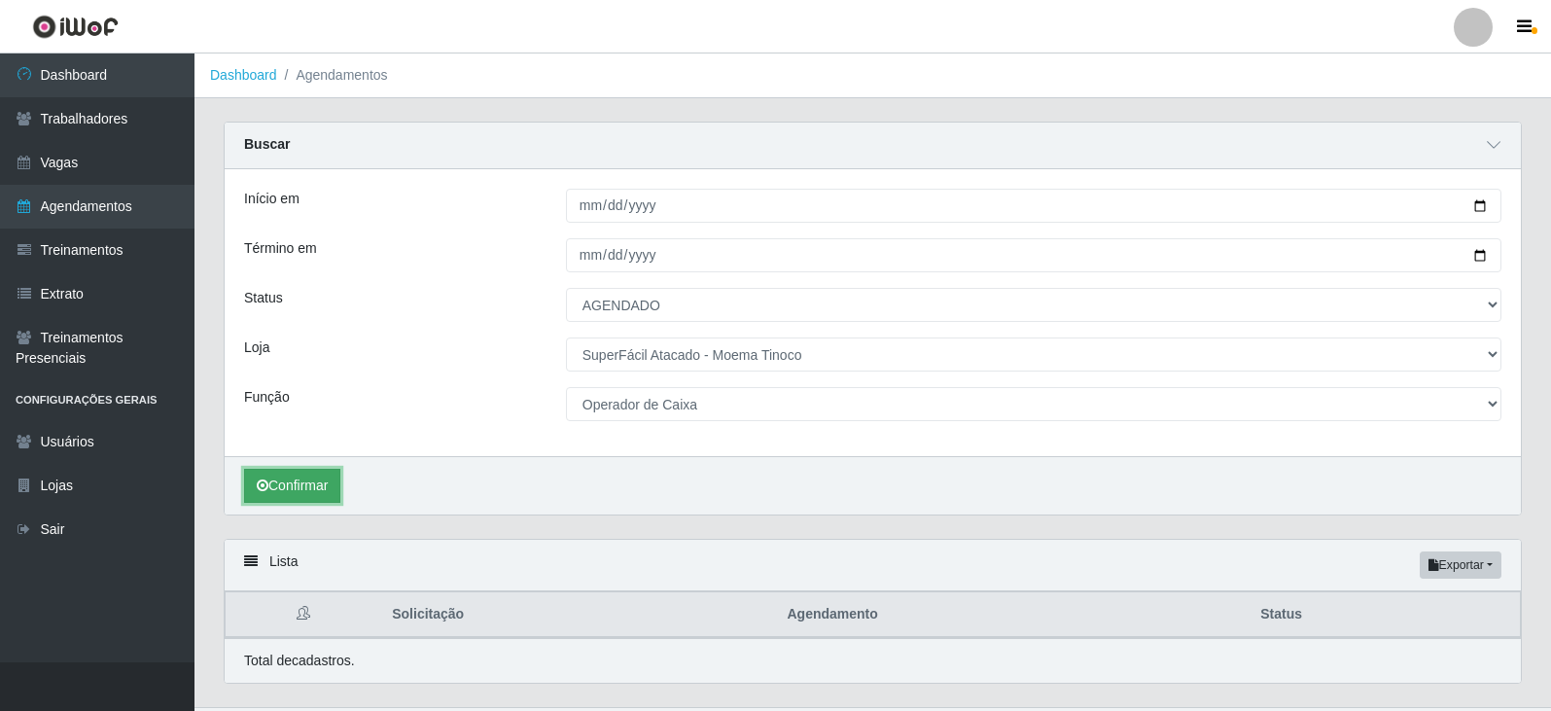
click at [311, 488] on button "Confirmar" at bounding box center [292, 486] width 96 height 34
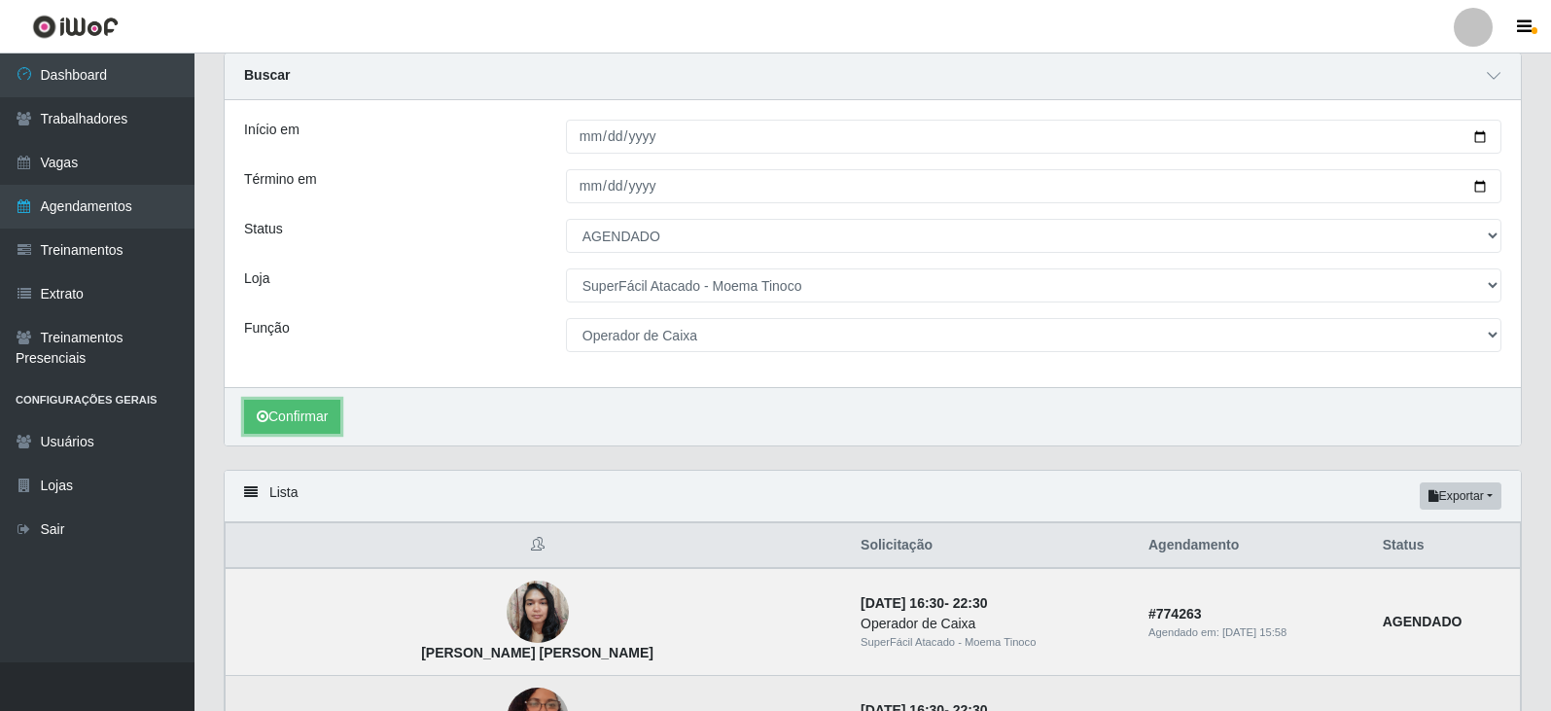
scroll to position [41, 0]
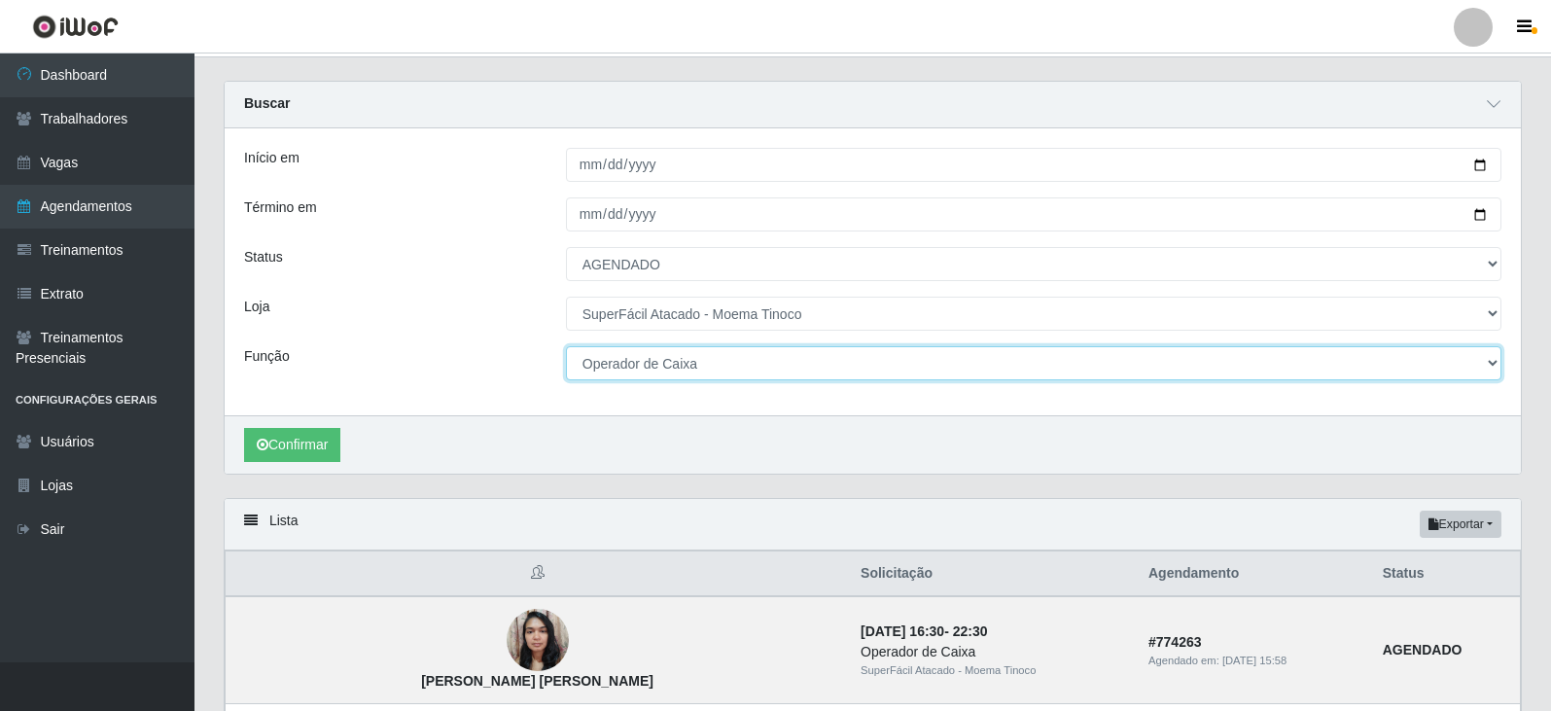
click at [1491, 359] on select "[Selecione...] Embalador Embalador + Embalador ++ Operador de Caixa Operador de…" at bounding box center [1034, 363] width 936 height 34
click at [566, 347] on select "[Selecione...] Embalador Embalador + Embalador ++ Operador de Caixa Operador de…" at bounding box center [1034, 363] width 936 height 34
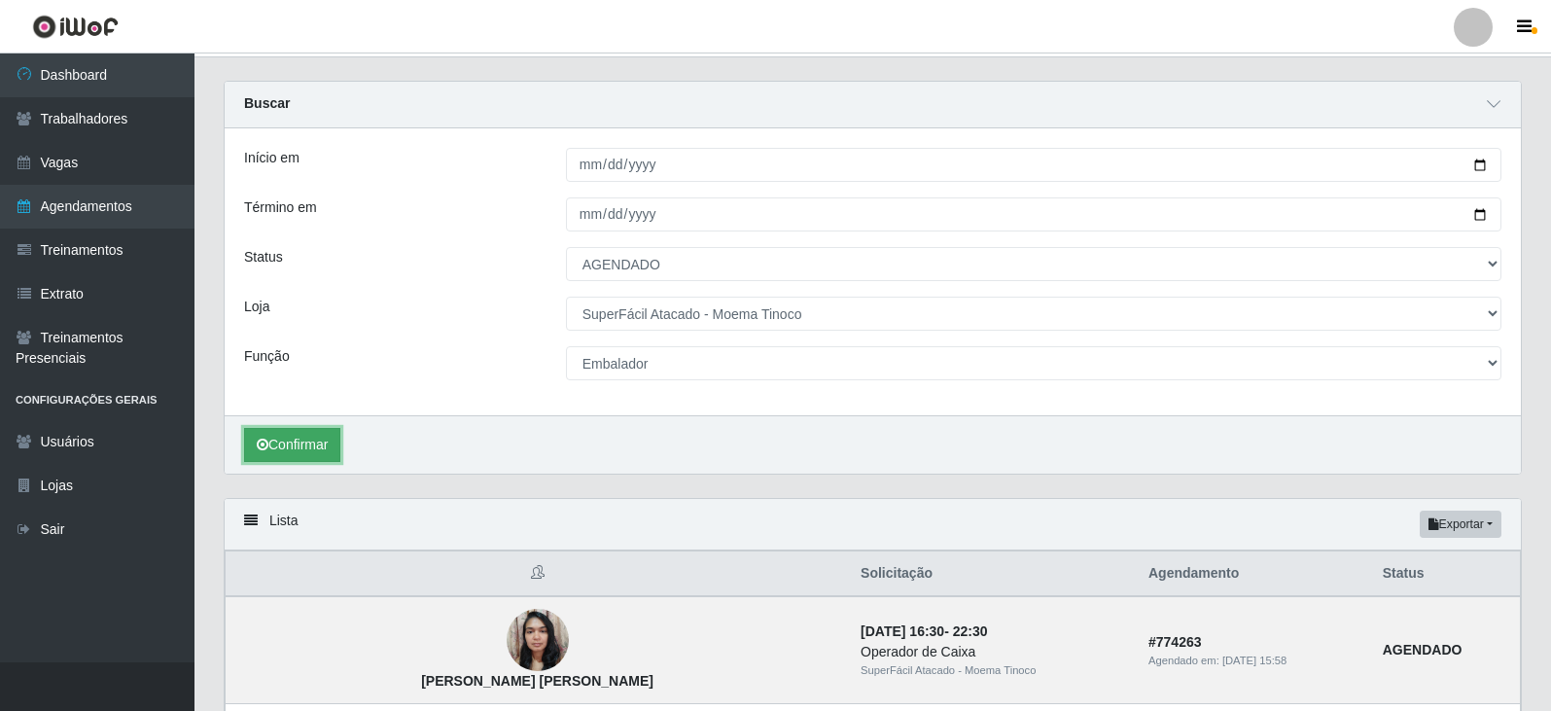
click at [308, 449] on button "Confirmar" at bounding box center [292, 445] width 96 height 34
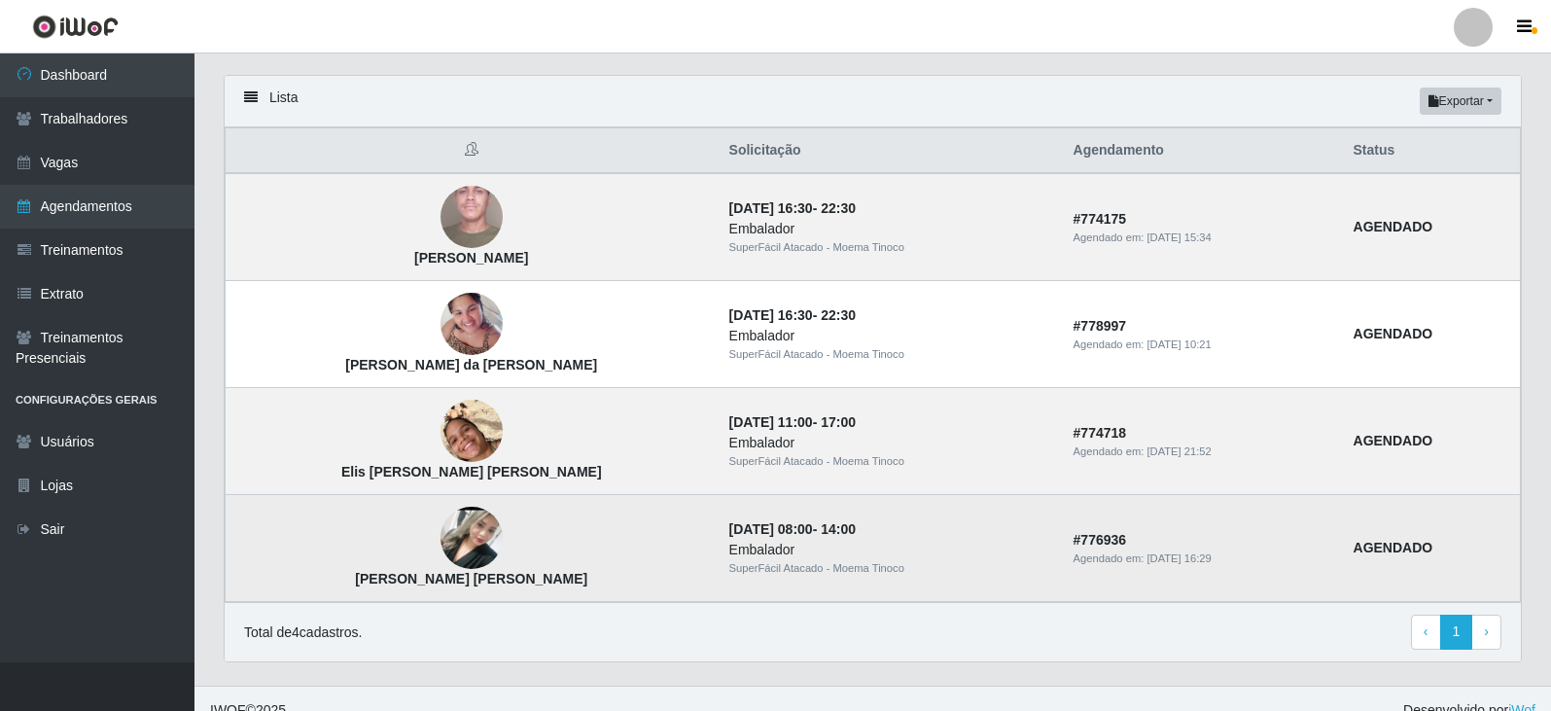
scroll to position [488, 0]
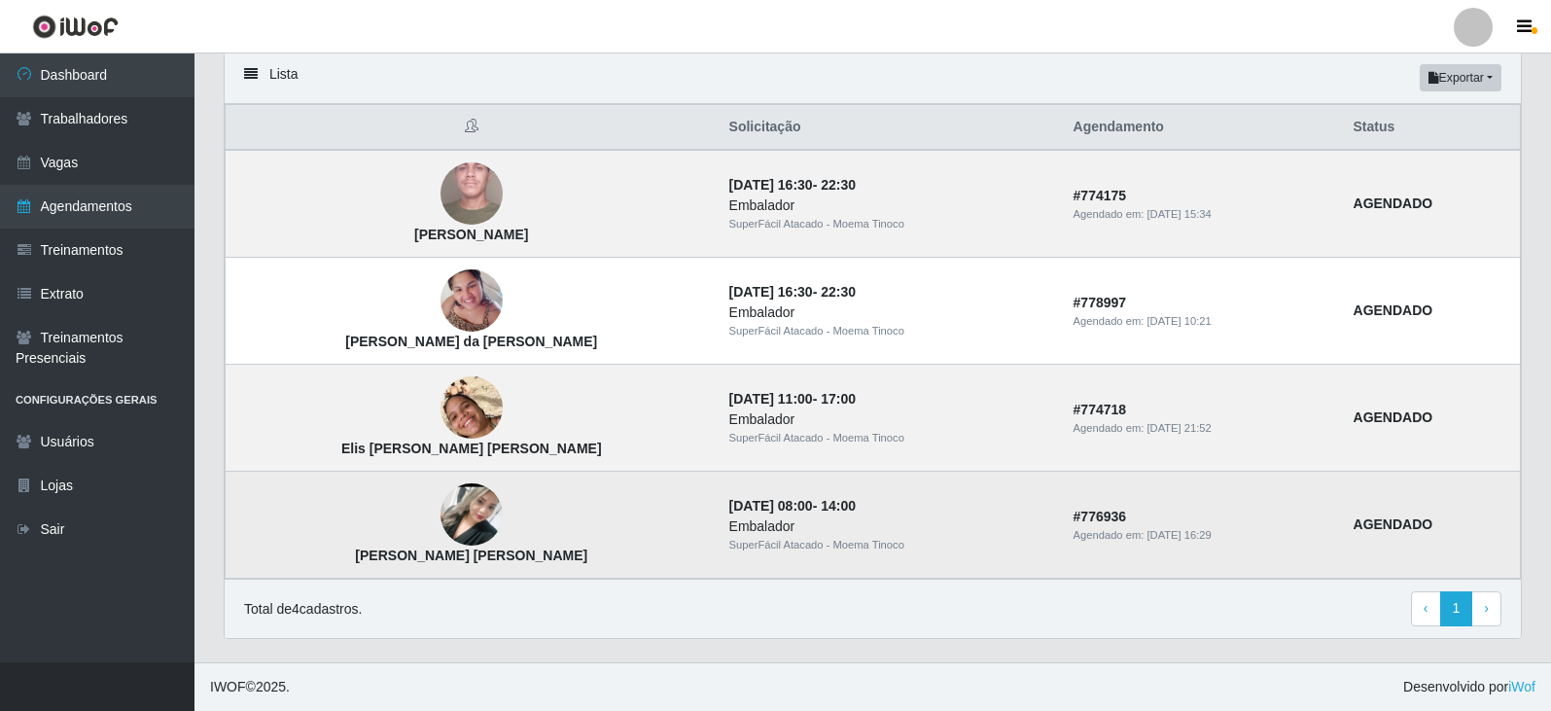
click at [406, 531] on td "[PERSON_NAME] [PERSON_NAME]" at bounding box center [472, 525] width 492 height 107
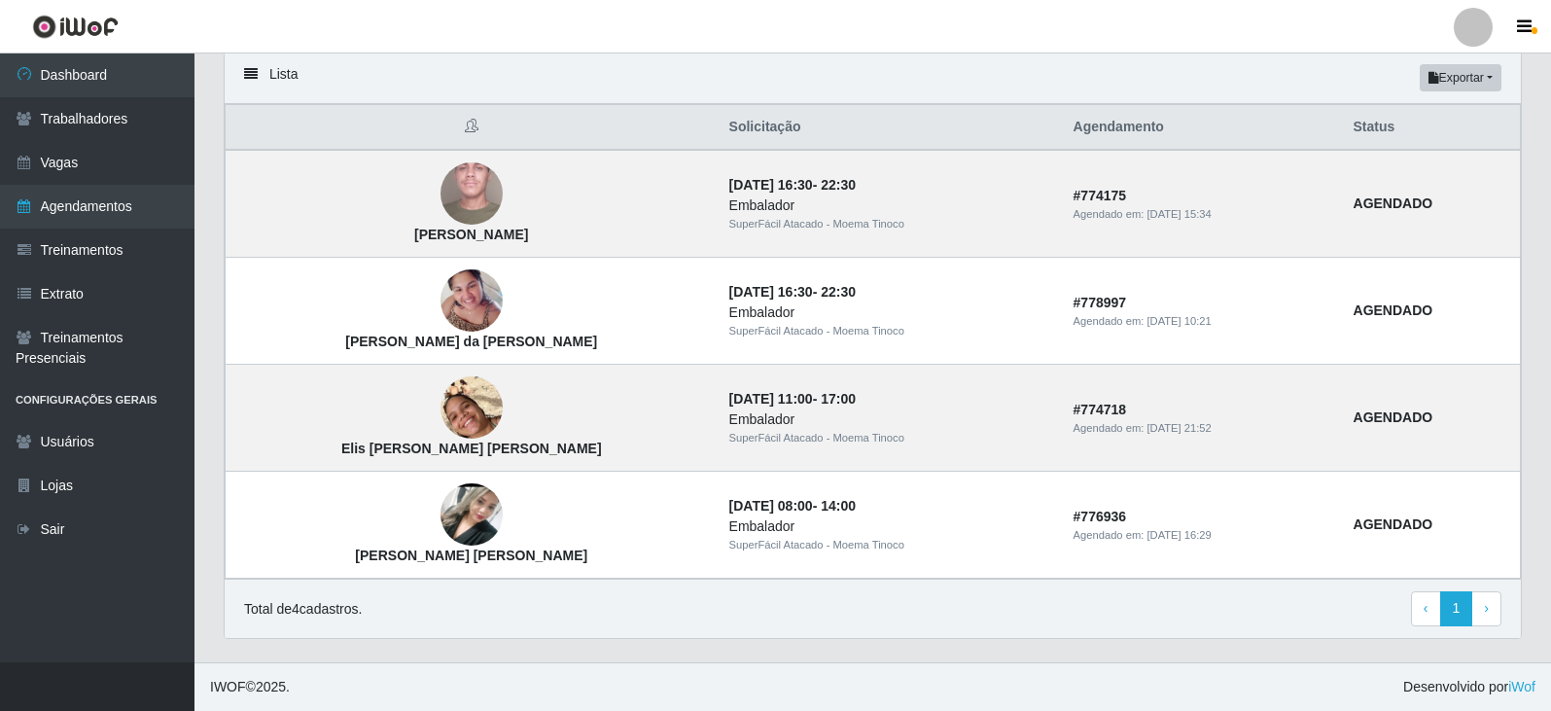
click at [205, 307] on div "Carregando... Buscar Início em [DATE] Término em [DATE] Status [Selecione...] A…" at bounding box center [872, 148] width 1357 height 1028
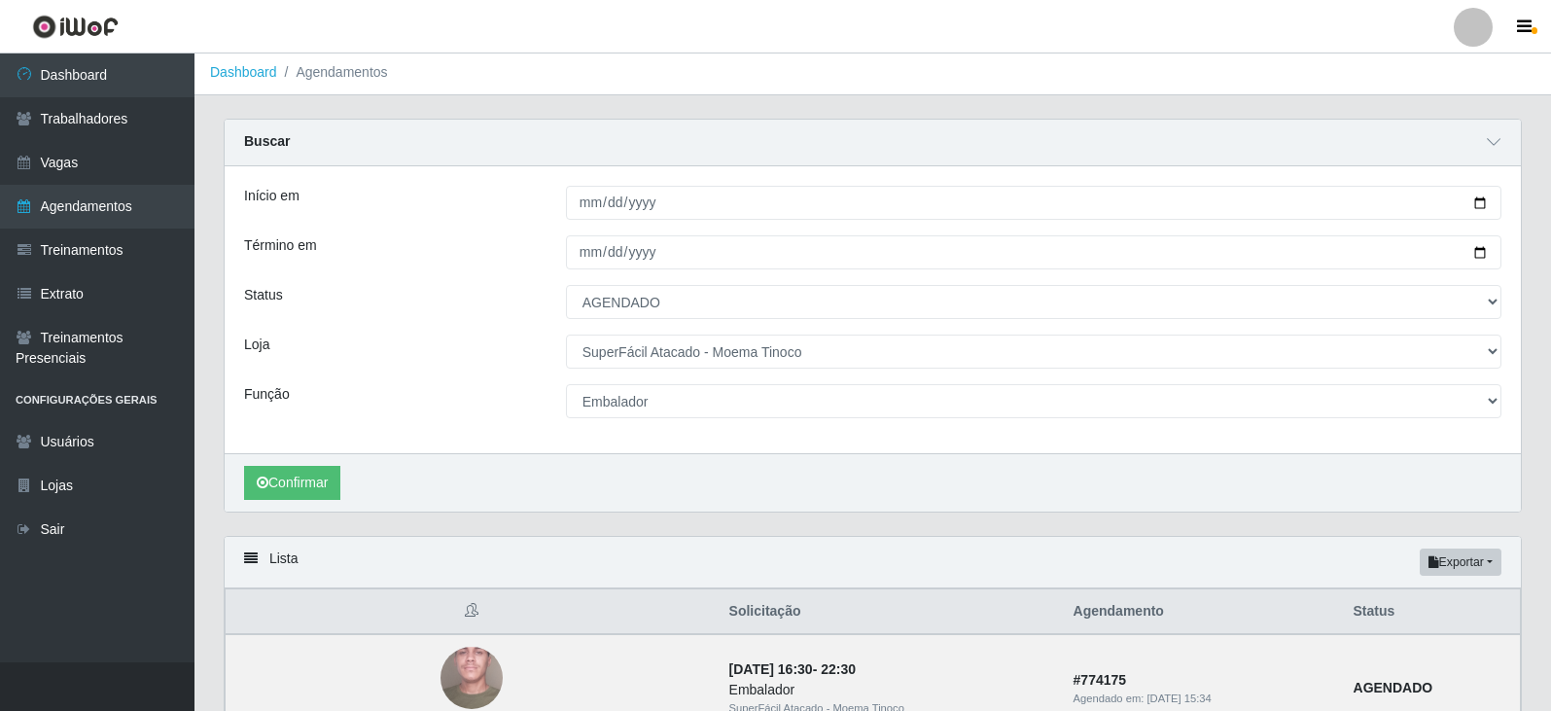
scroll to position [2, 0]
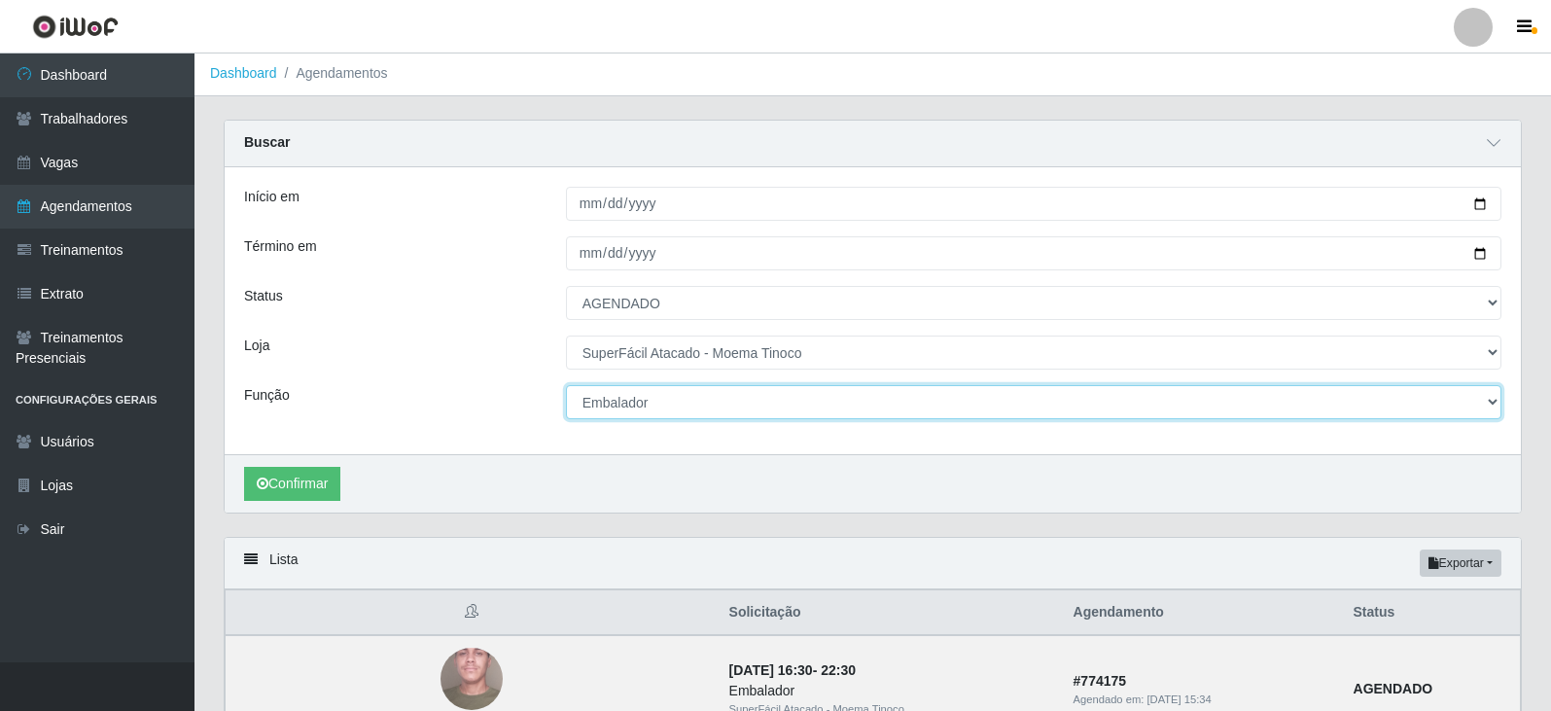
click at [1493, 399] on select "[Selecione...] Embalador Embalador + Embalador ++ Operador de Caixa Operador de…" at bounding box center [1034, 402] width 936 height 34
select select "22"
click at [566, 386] on select "[Selecione...] Embalador Embalador + Embalador ++ Operador de Caixa Operador de…" at bounding box center [1034, 402] width 936 height 34
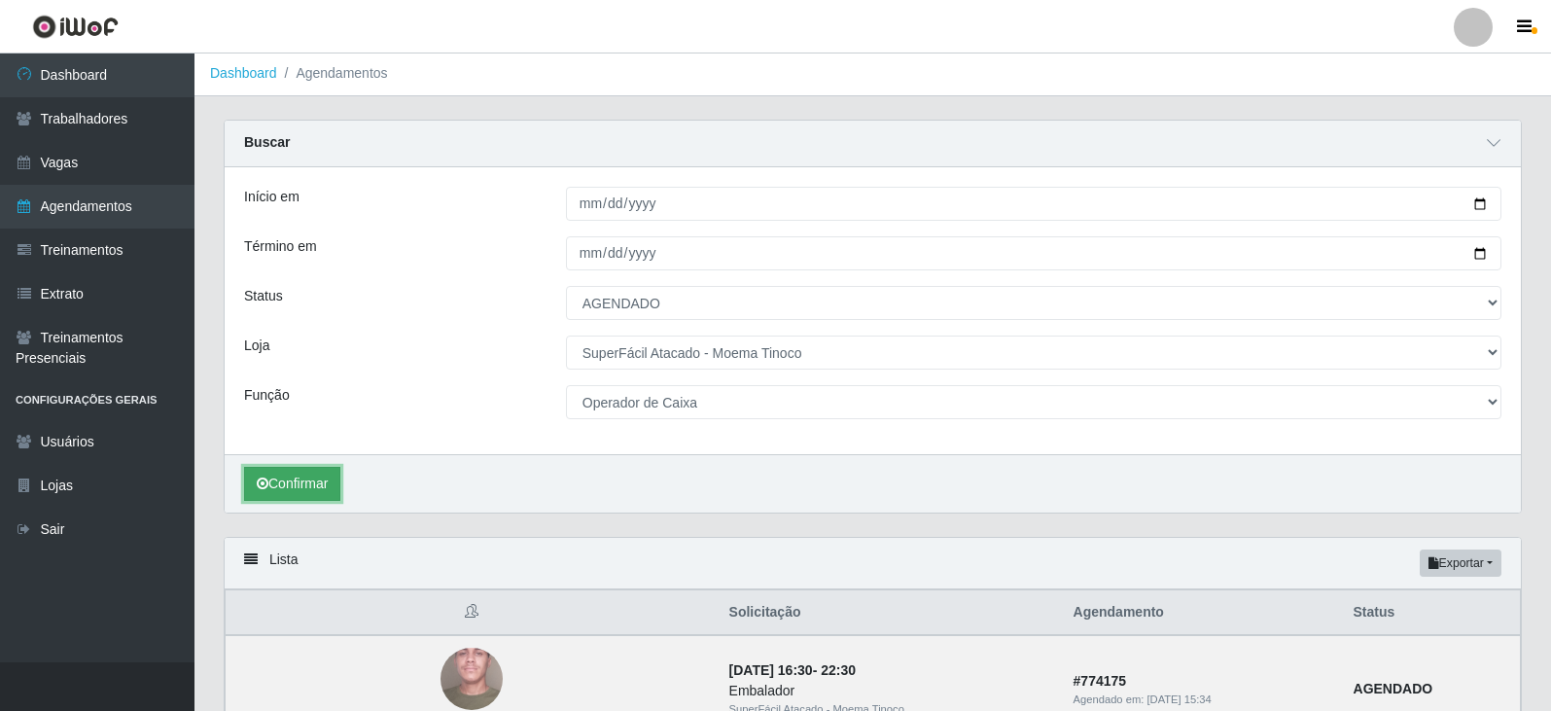
click at [292, 487] on button "Confirmar" at bounding box center [292, 484] width 96 height 34
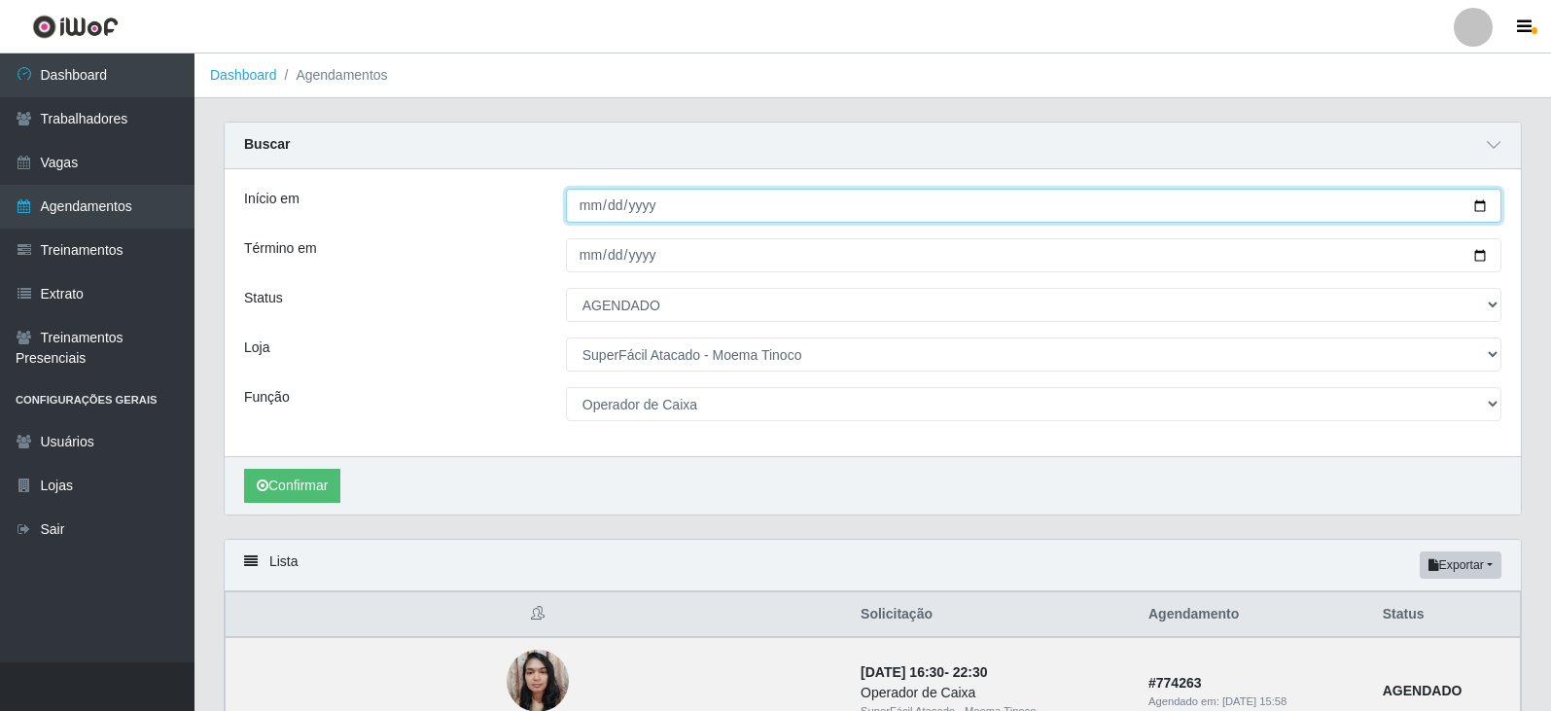
click at [1477, 206] on input "[DATE]" at bounding box center [1034, 206] width 936 height 34
type input "[DATE]"
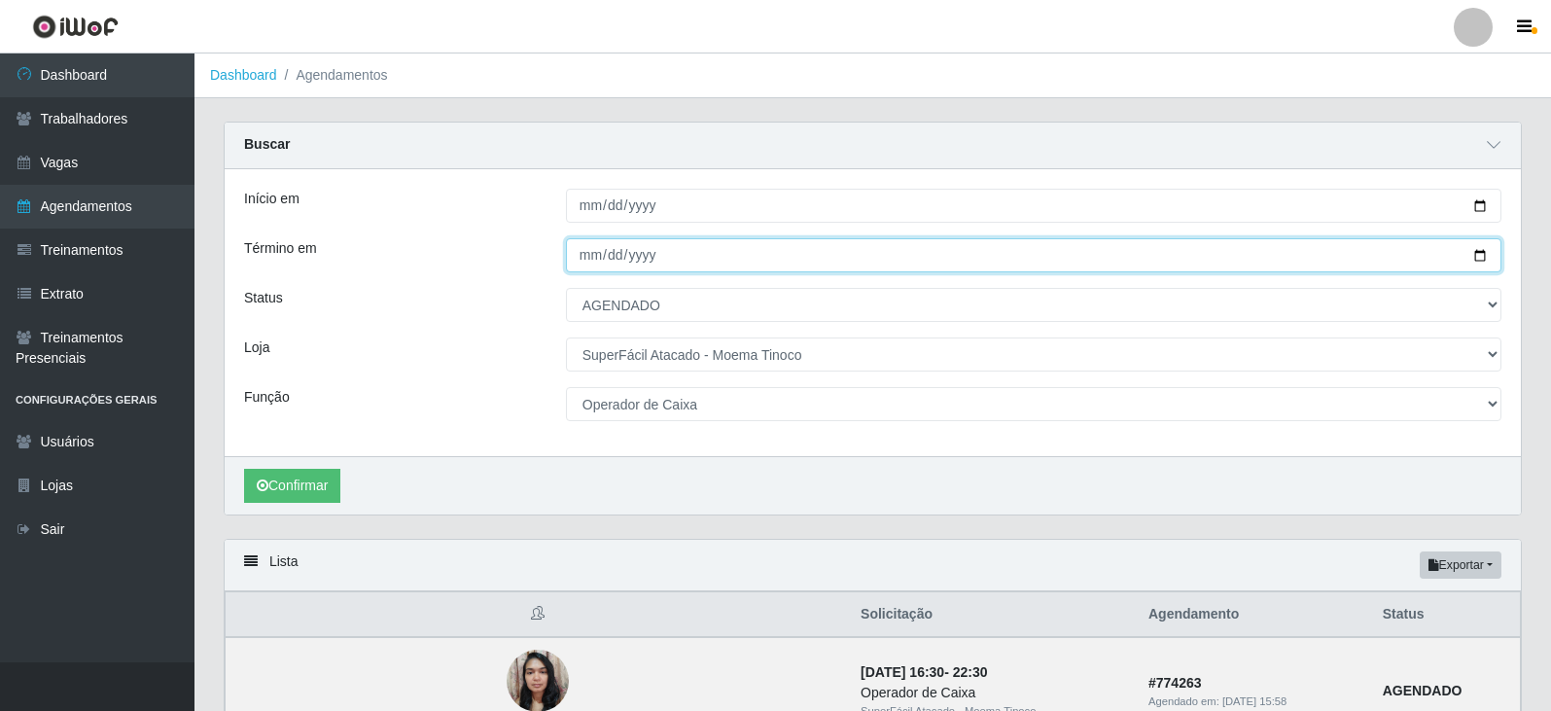
click at [1485, 254] on input "[DATE]" at bounding box center [1034, 255] width 936 height 34
type input "[DATE]"
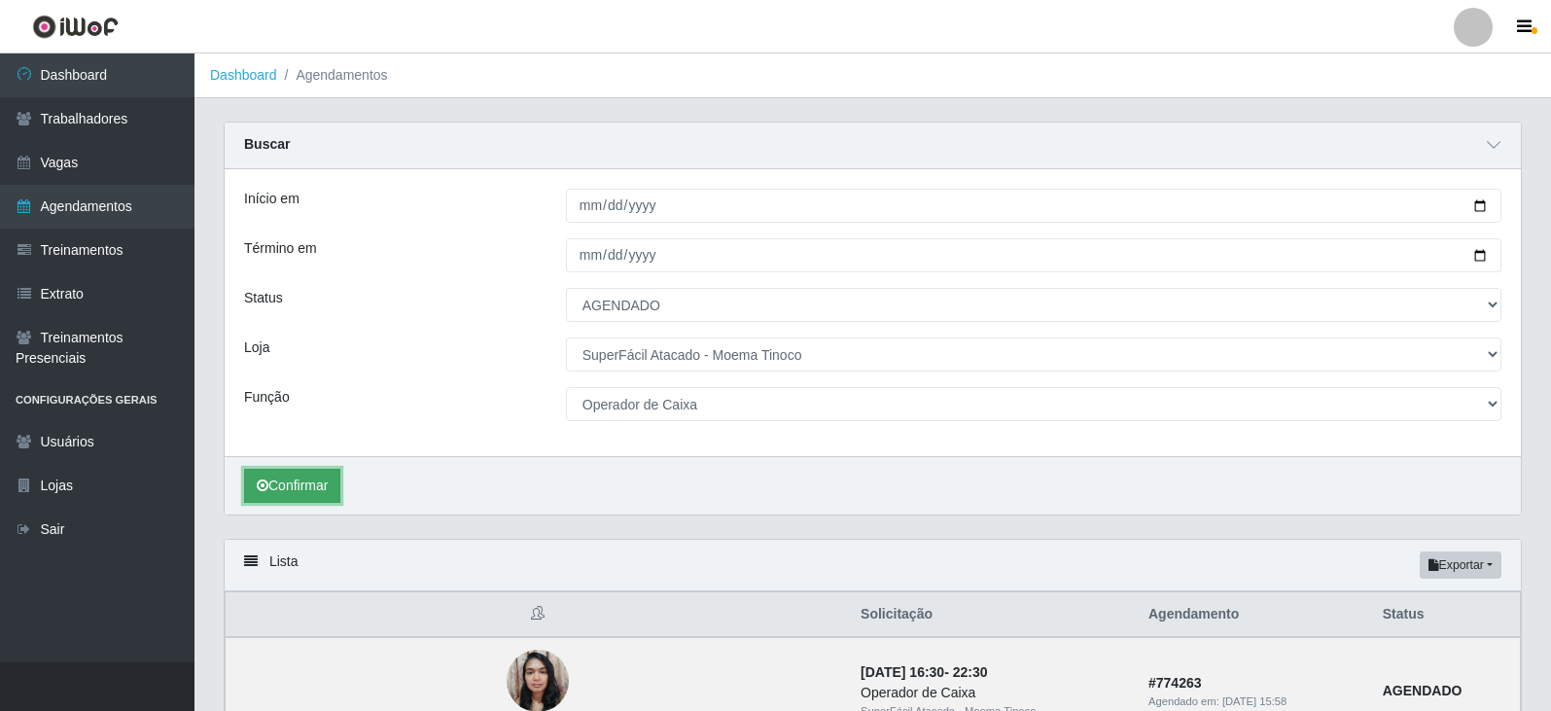
click at [299, 479] on button "Confirmar" at bounding box center [292, 486] width 96 height 34
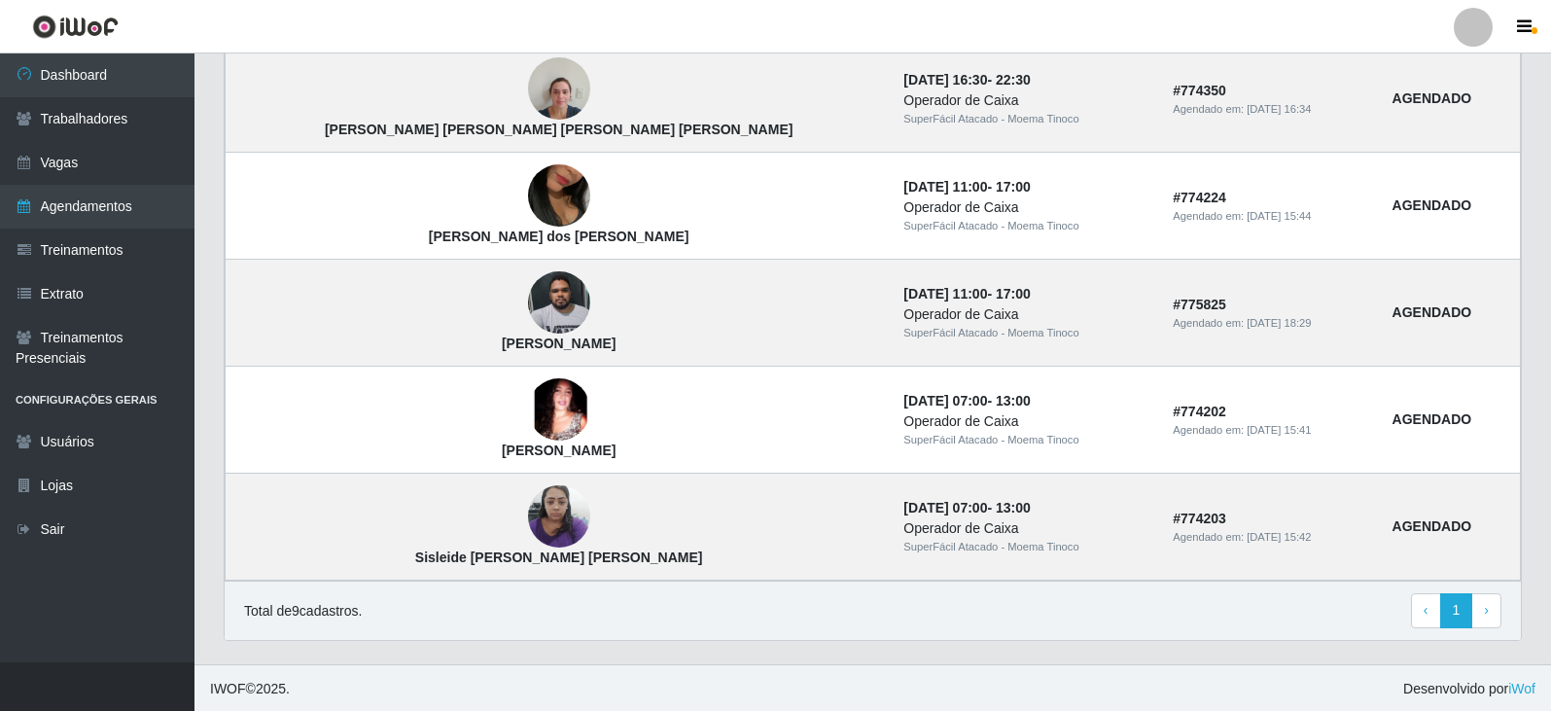
scroll to position [1023, 0]
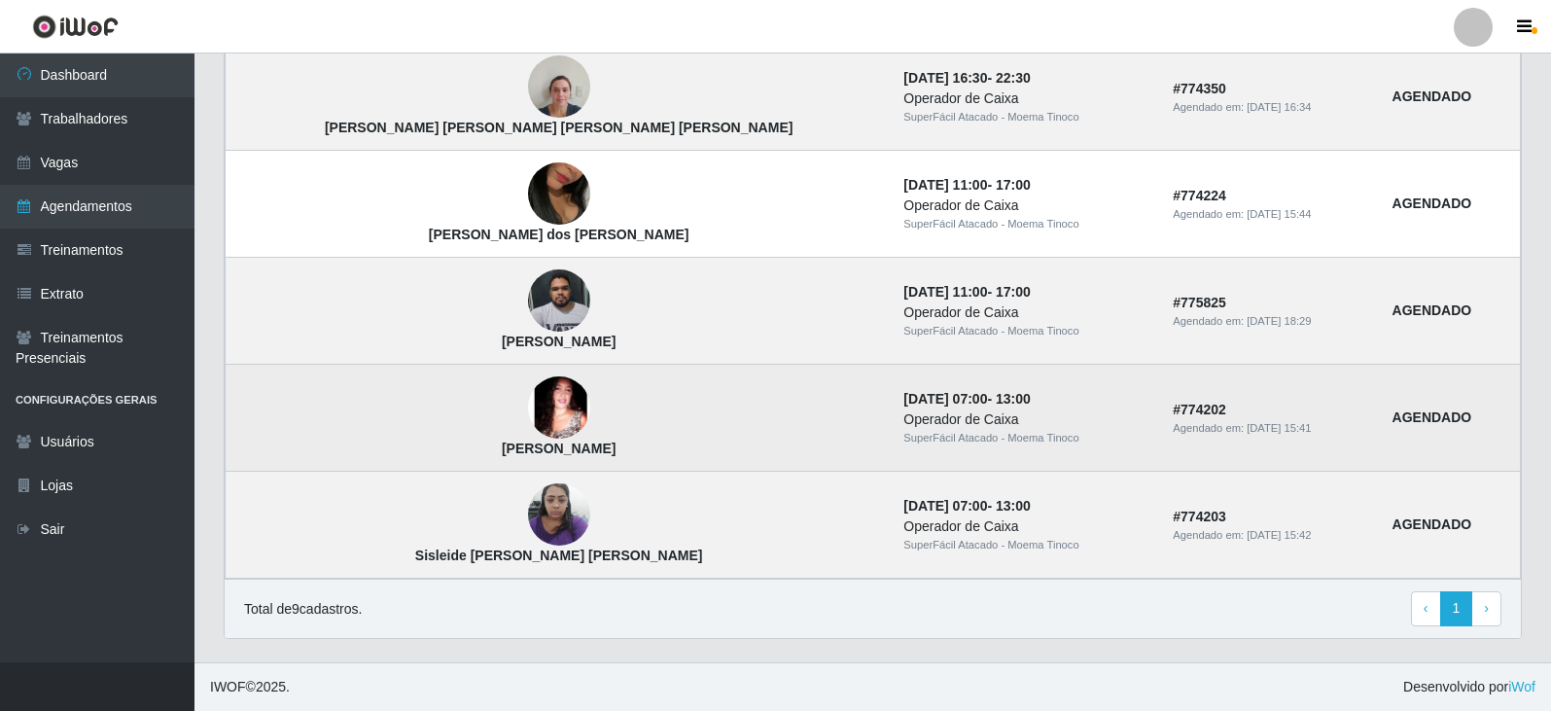
click at [528, 412] on img at bounding box center [559, 407] width 62 height 62
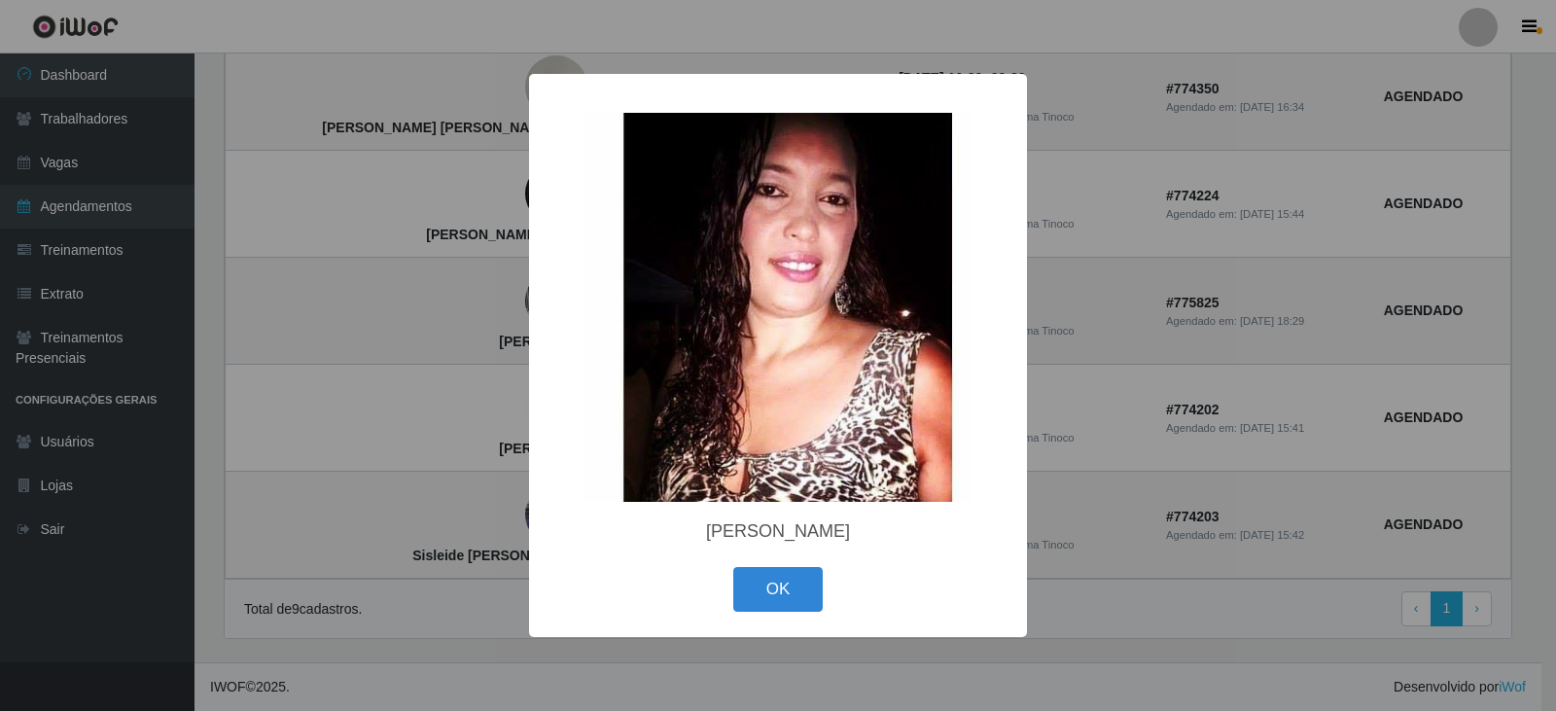
click at [440, 409] on div "× [PERSON_NAME] OK Cancel" at bounding box center [778, 355] width 1556 height 711
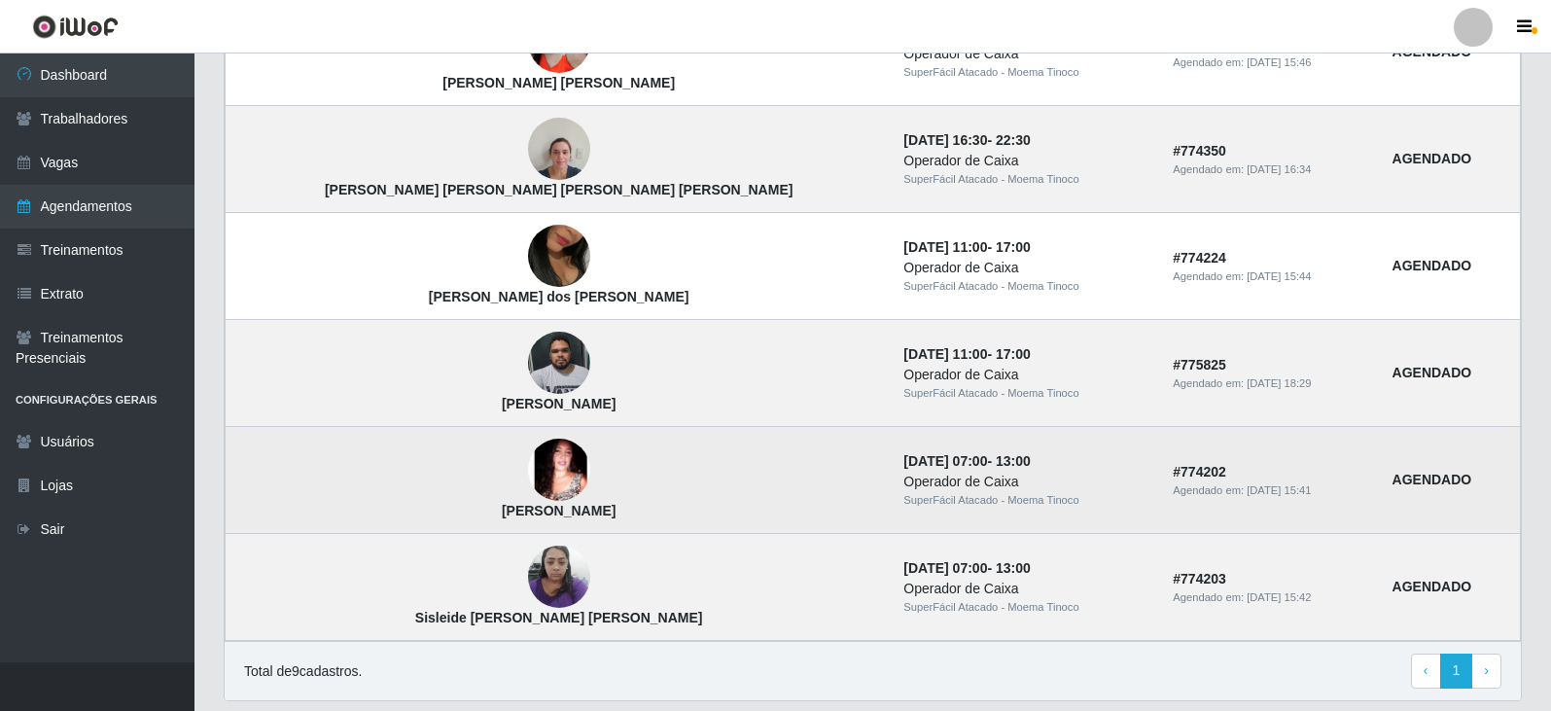
scroll to position [926, 0]
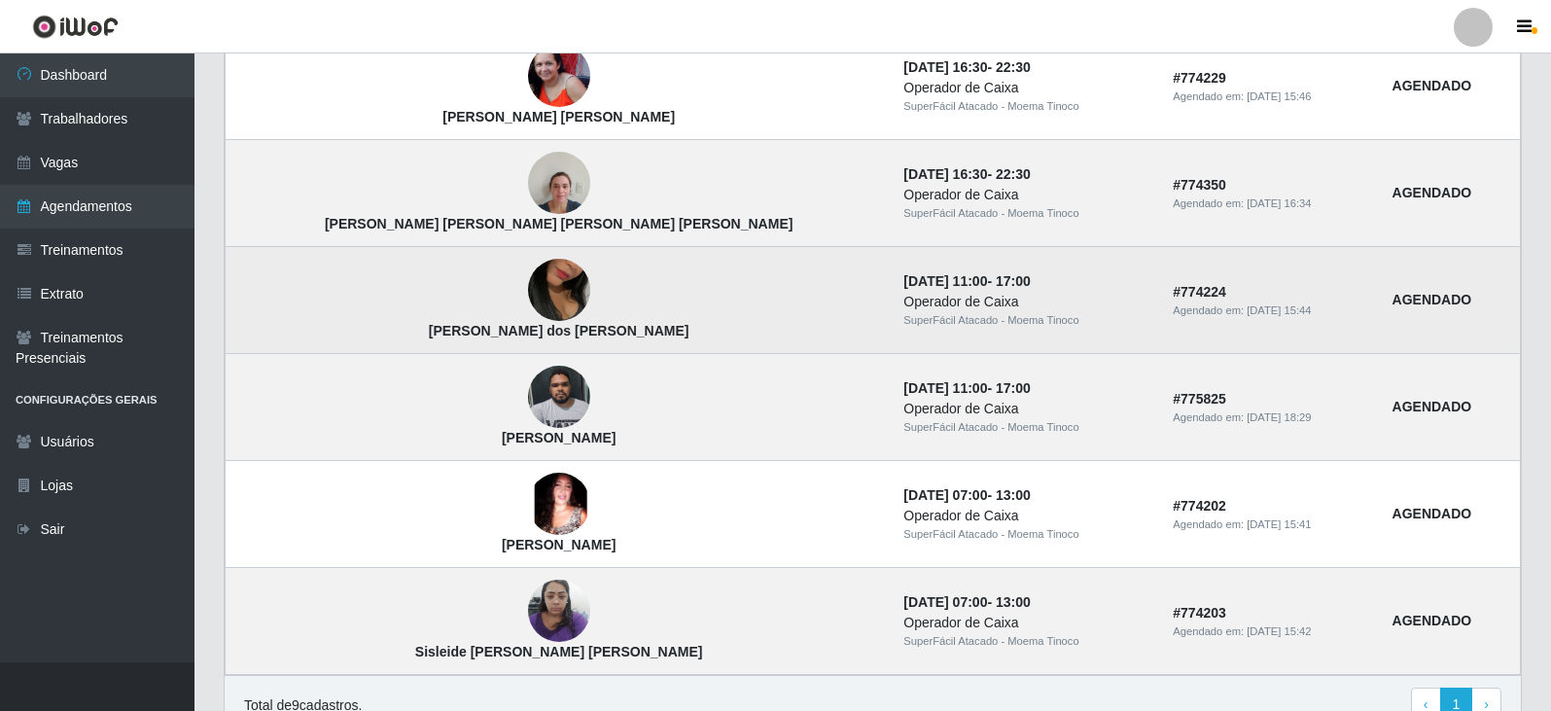
click at [528, 284] on img at bounding box center [559, 290] width 62 height 111
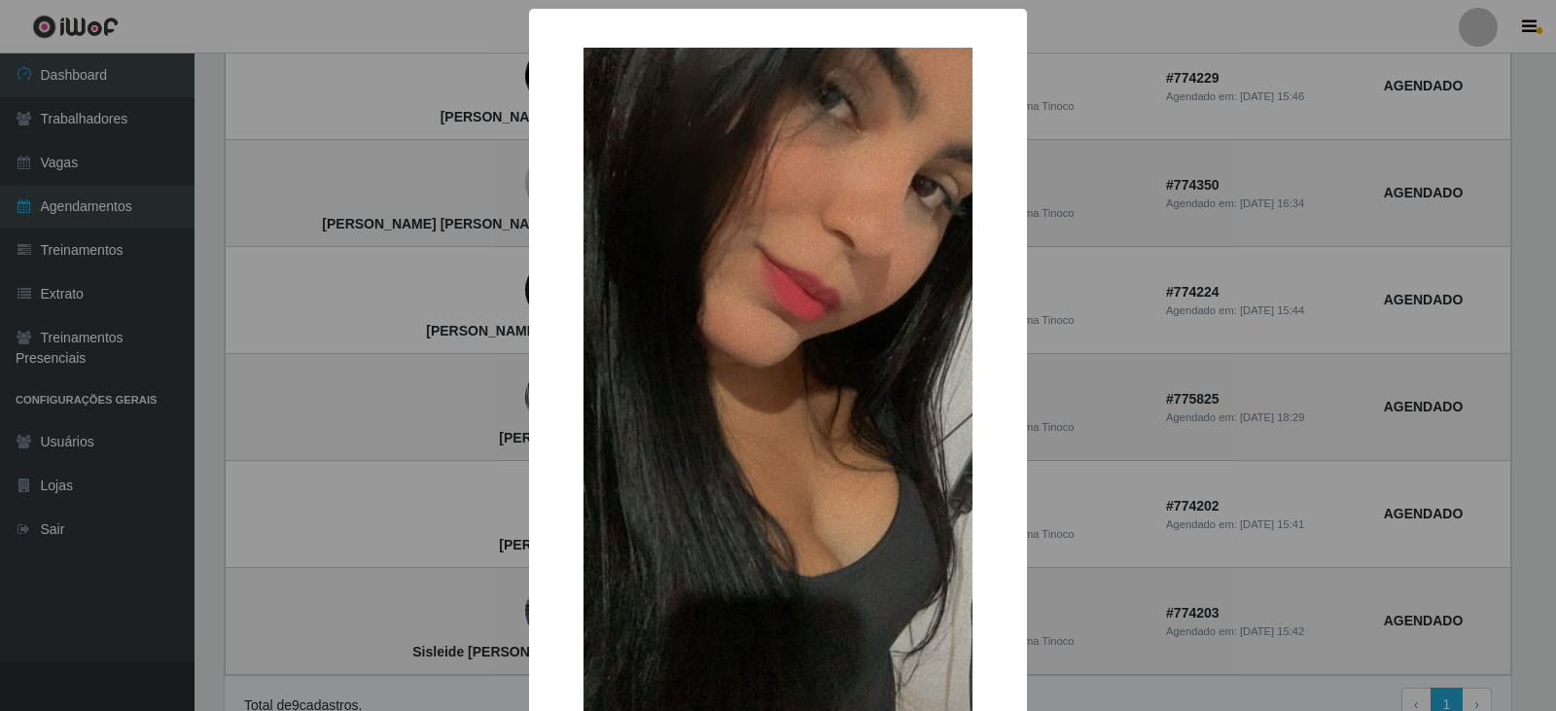
click at [360, 368] on div "× [PERSON_NAME] dos [PERSON_NAME] OK Cancel" at bounding box center [778, 355] width 1556 height 711
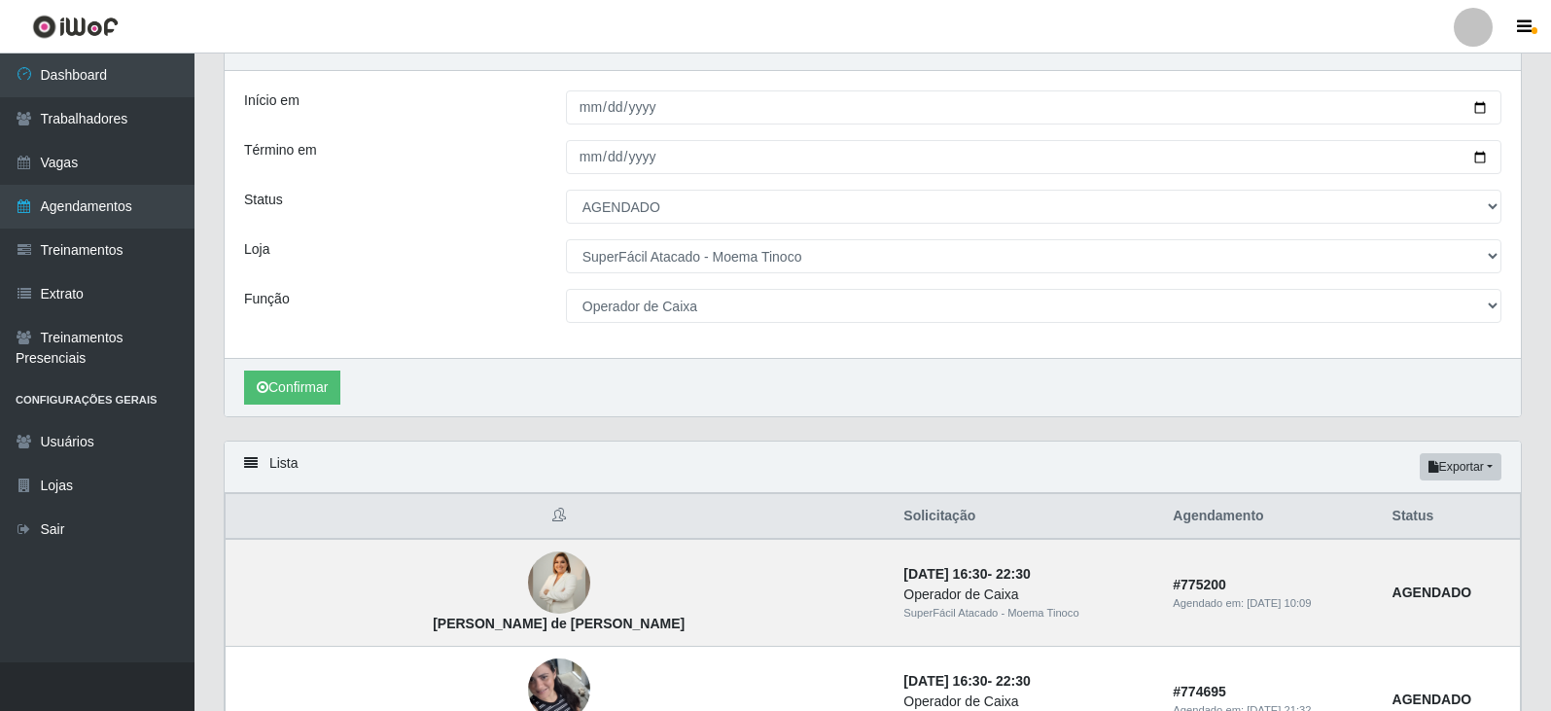
scroll to position [51, 0]
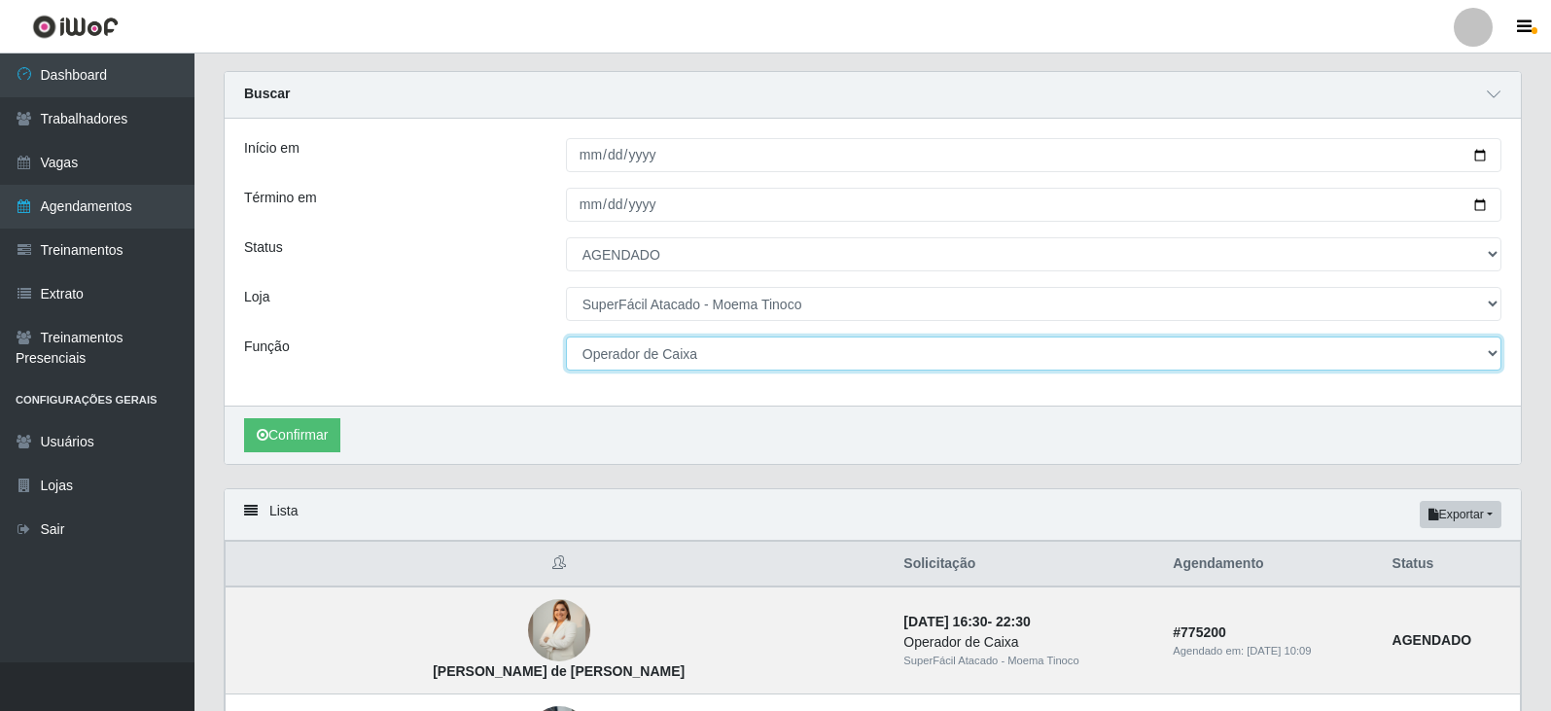
click at [1484, 351] on select "[Selecione...] Embalador Embalador + Embalador ++ Operador de Caixa Operador de…" at bounding box center [1034, 353] width 936 height 34
select select "1"
click at [566, 337] on select "[Selecione...] Embalador Embalador + Embalador ++ Operador de Caixa Operador de…" at bounding box center [1034, 353] width 936 height 34
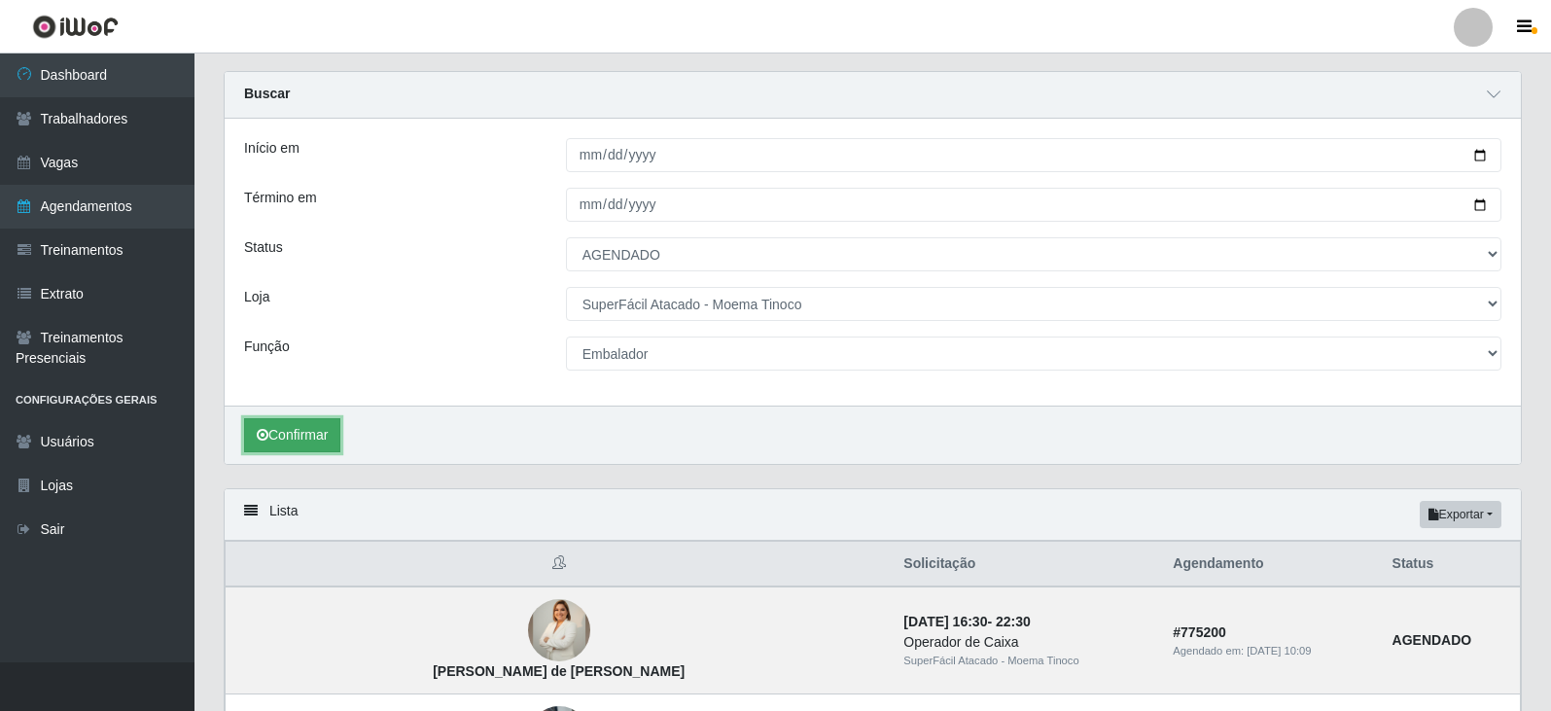
click at [296, 432] on button "Confirmar" at bounding box center [292, 435] width 96 height 34
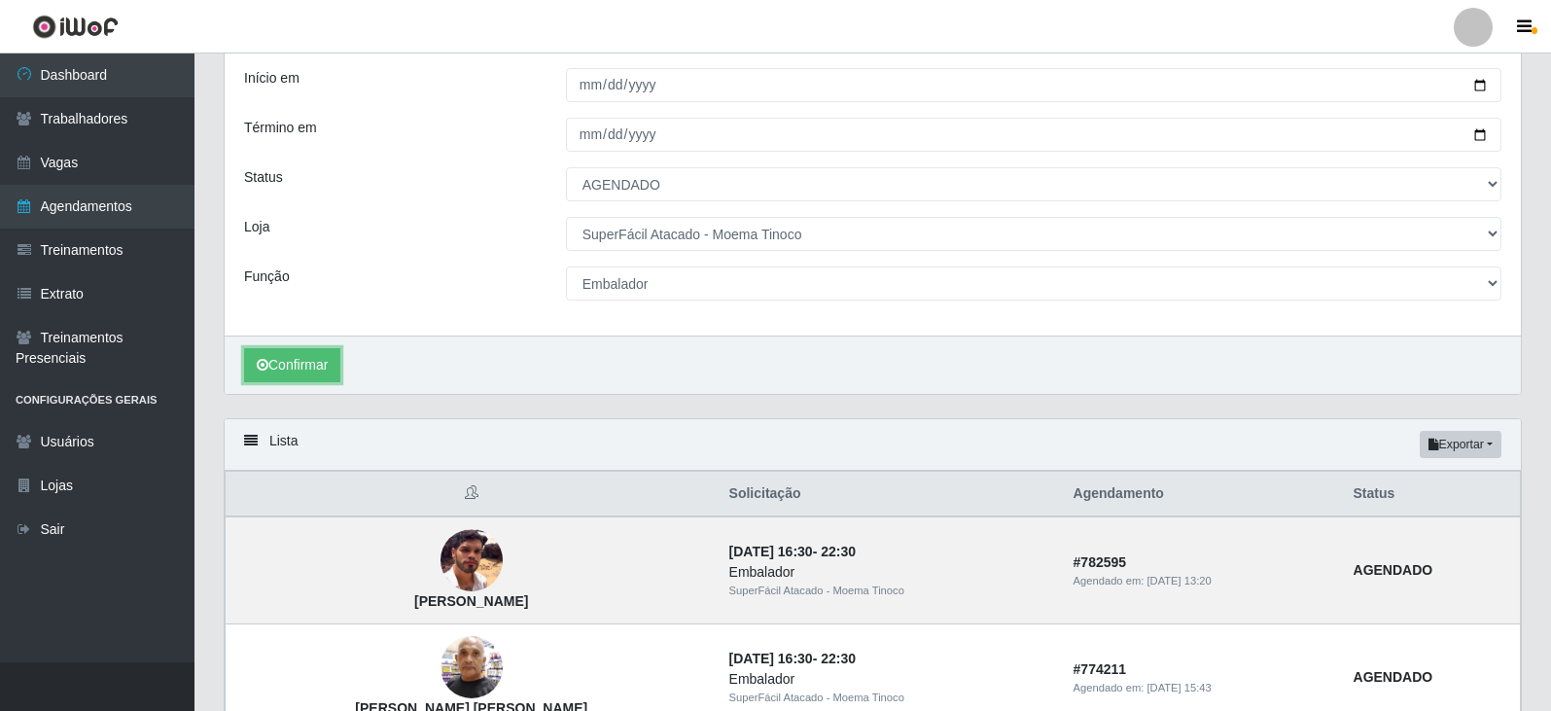
scroll to position [31, 0]
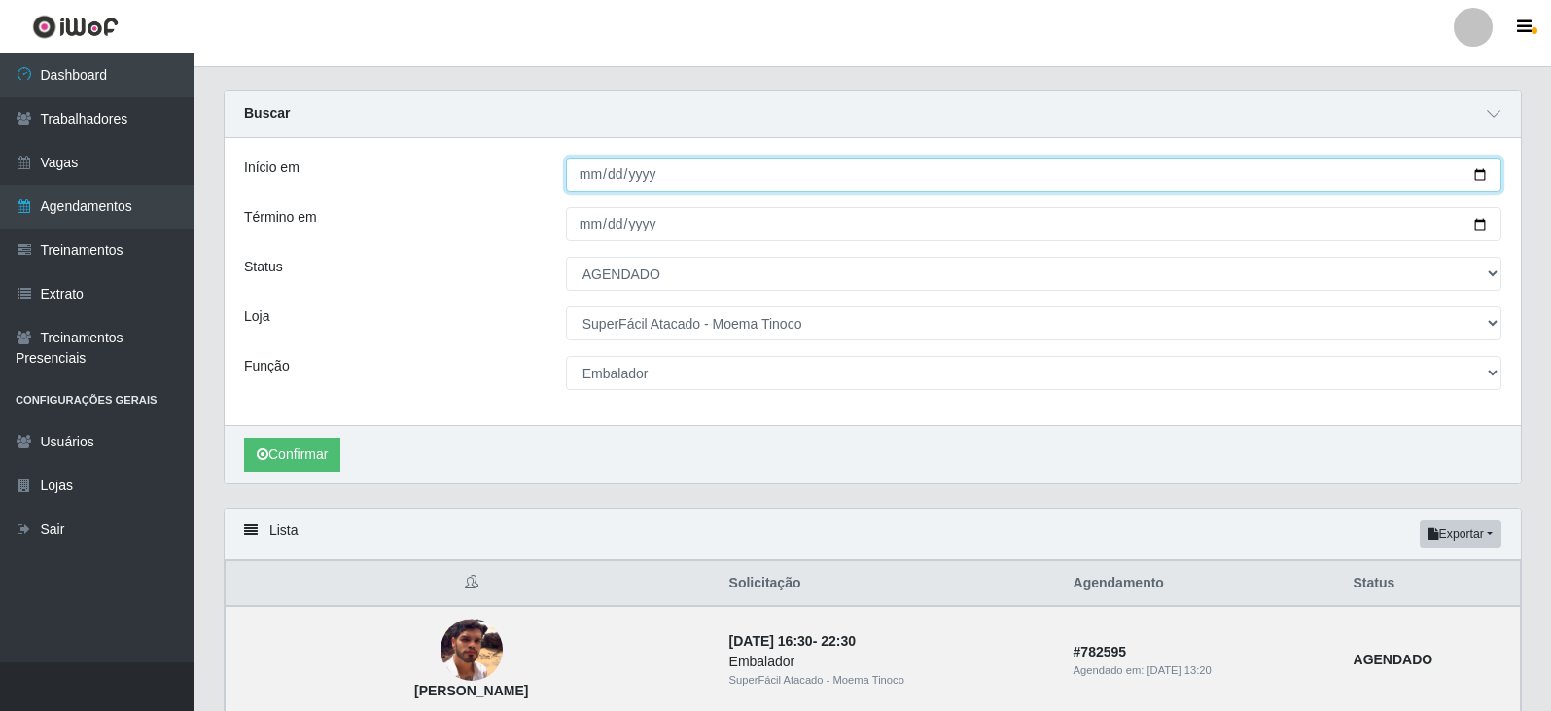
click at [1476, 175] on input "[DATE]" at bounding box center [1034, 175] width 936 height 34
type input "[DATE]"
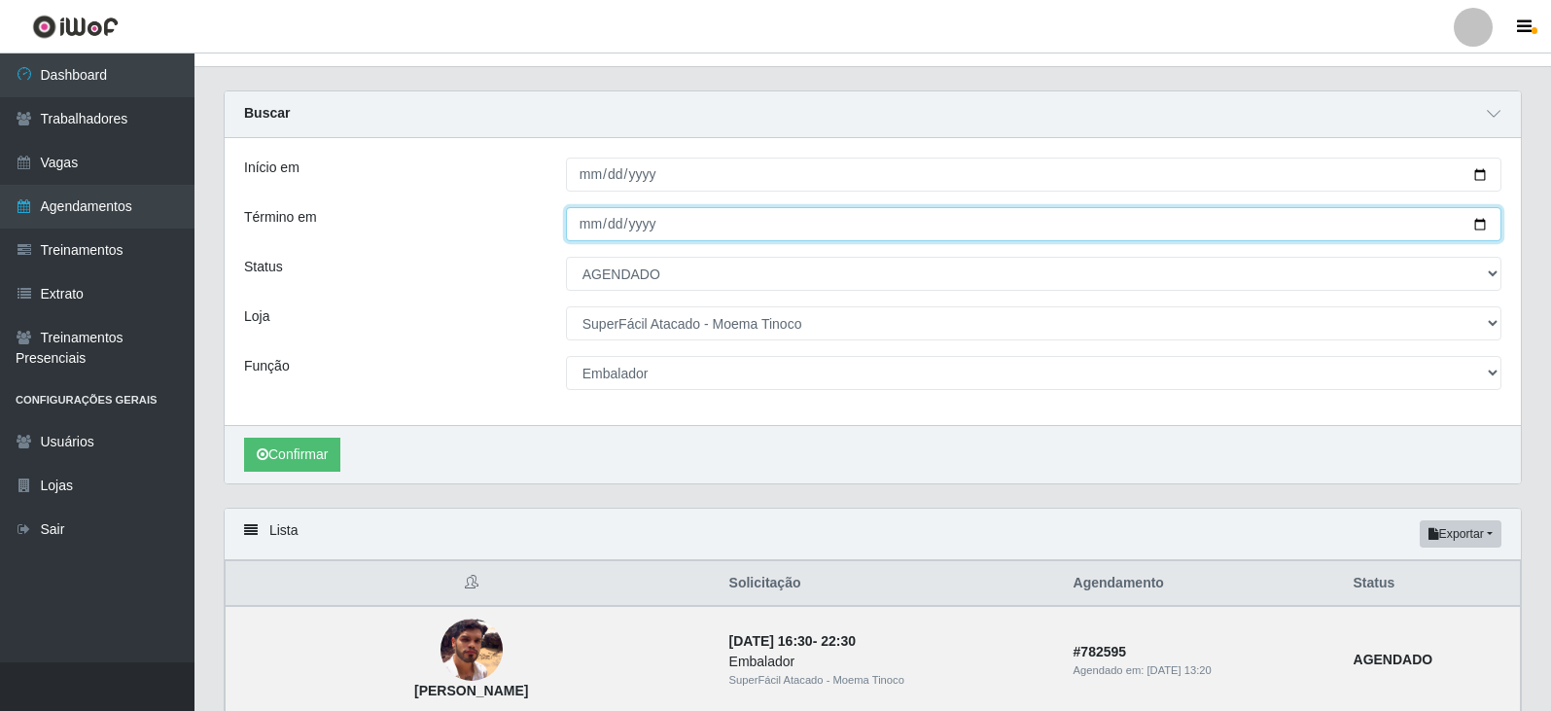
click at [1478, 223] on input "[DATE]" at bounding box center [1034, 224] width 936 height 34
type input "[DATE]"
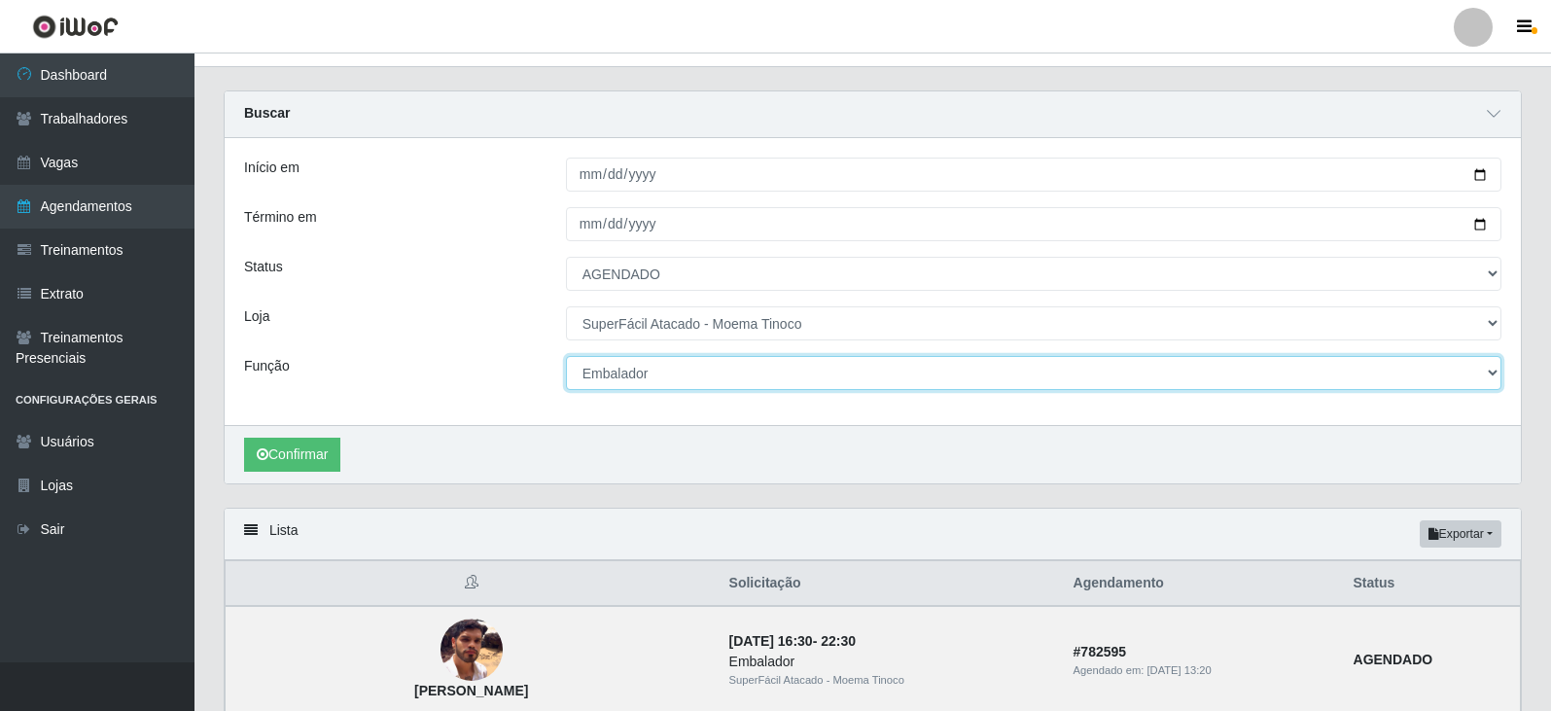
click at [1490, 372] on select "[Selecione...] Embalador Embalador + Embalador ++ Operador de Caixa Operador de…" at bounding box center [1034, 373] width 936 height 34
select select "22"
click at [566, 357] on select "[Selecione...] Embalador Embalador + Embalador ++ Operador de Caixa Operador de…" at bounding box center [1034, 373] width 936 height 34
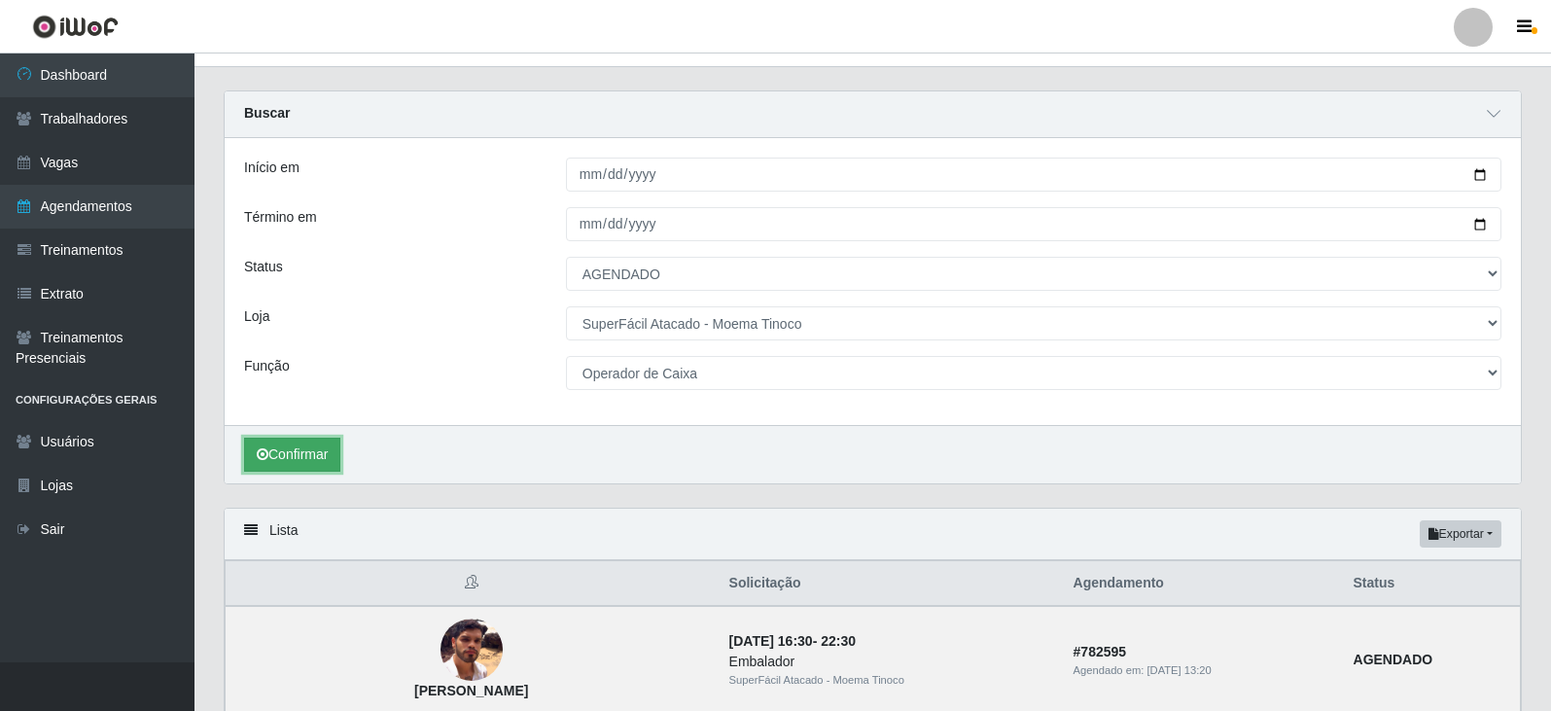
click at [316, 460] on button "Confirmar" at bounding box center [292, 455] width 96 height 34
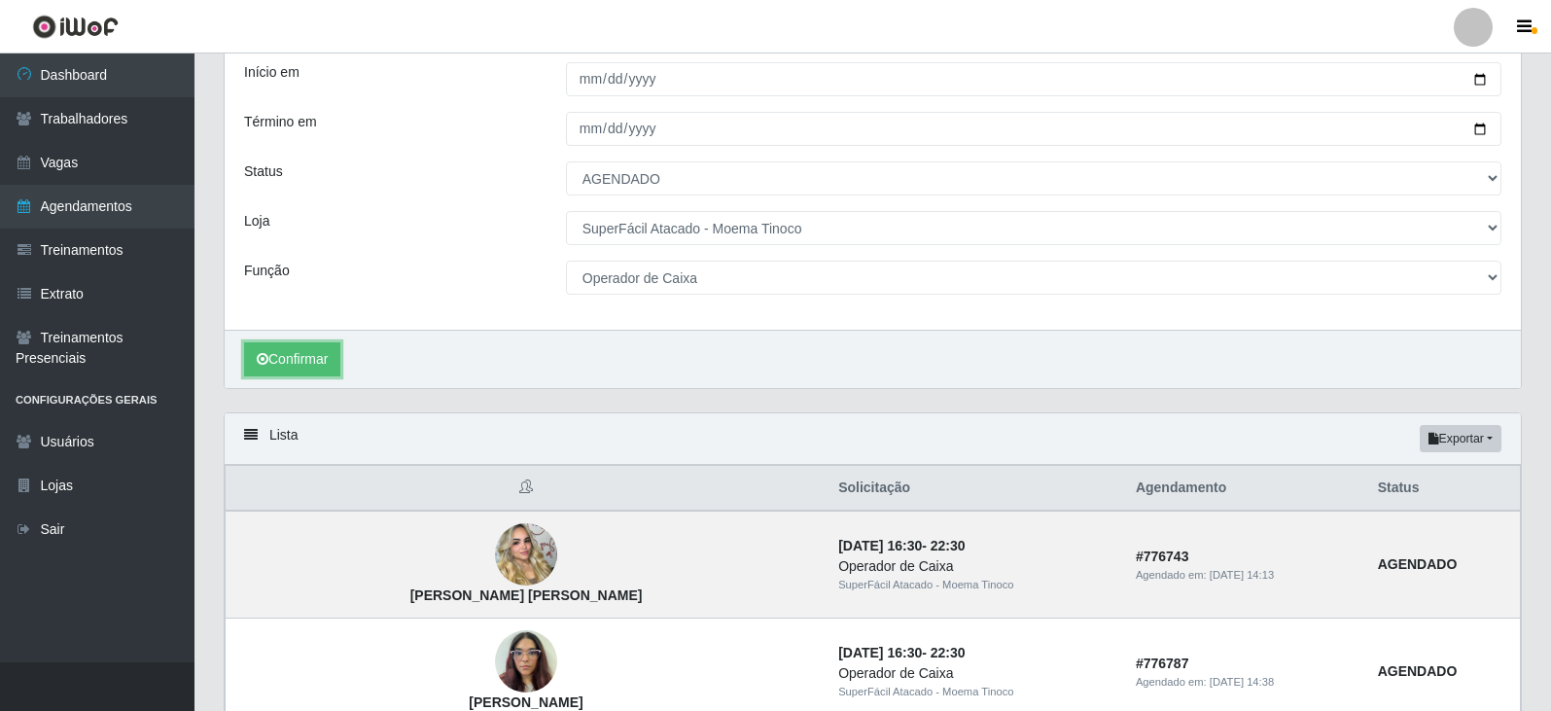
scroll to position [80, 0]
